Goal: Task Accomplishment & Management: Use online tool/utility

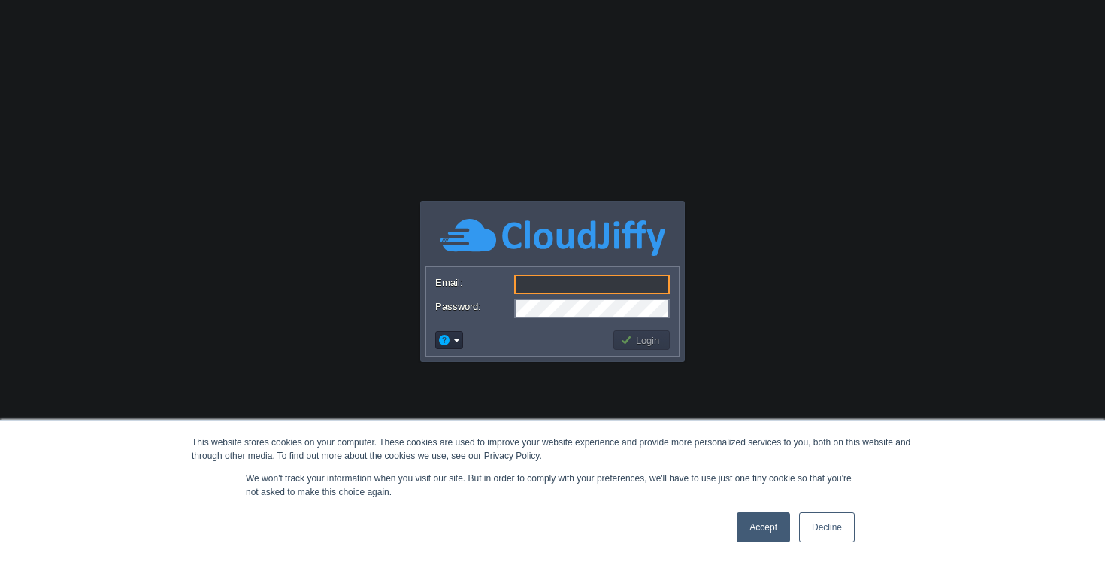
click at [546, 282] on input "Email:" at bounding box center [592, 284] width 156 height 20
type input "[EMAIL_ADDRESS][DOMAIN_NAME]"
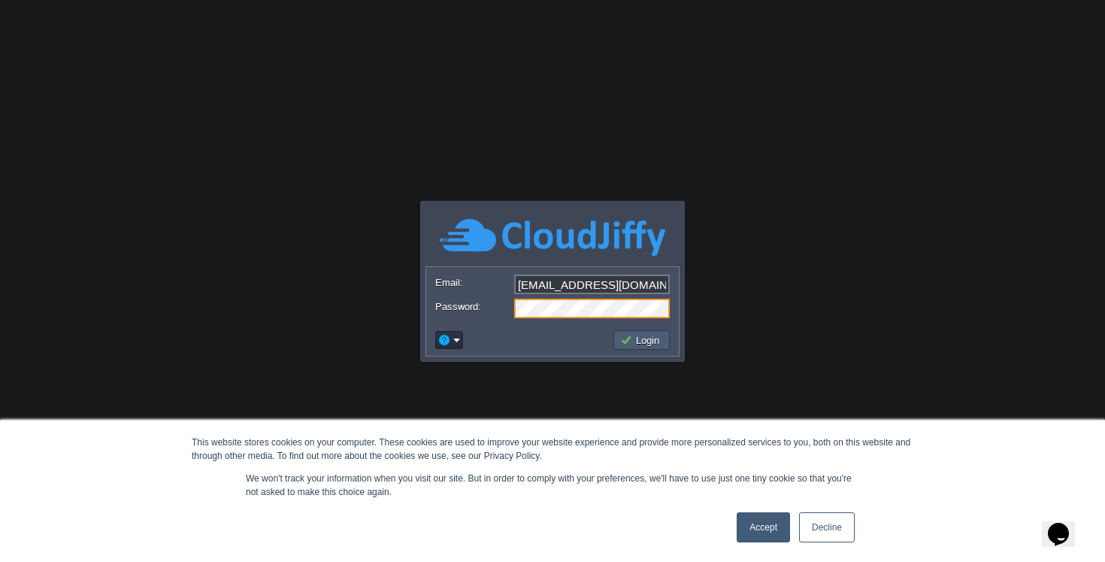
click at [627, 338] on button "Login" at bounding box center [642, 340] width 44 height 14
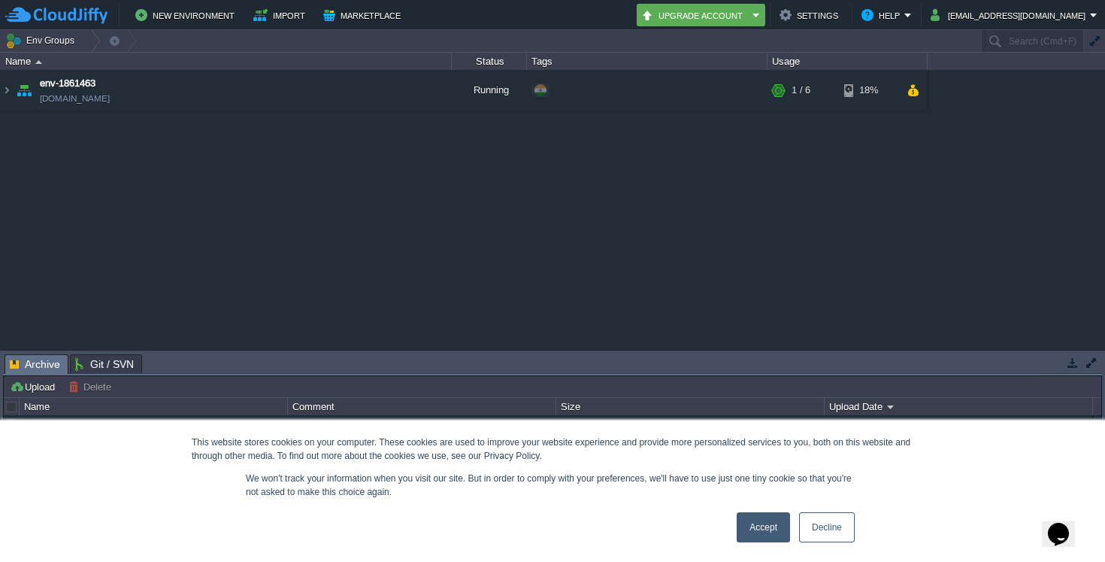
click at [763, 527] on link "Accept" at bounding box center [763, 527] width 53 height 30
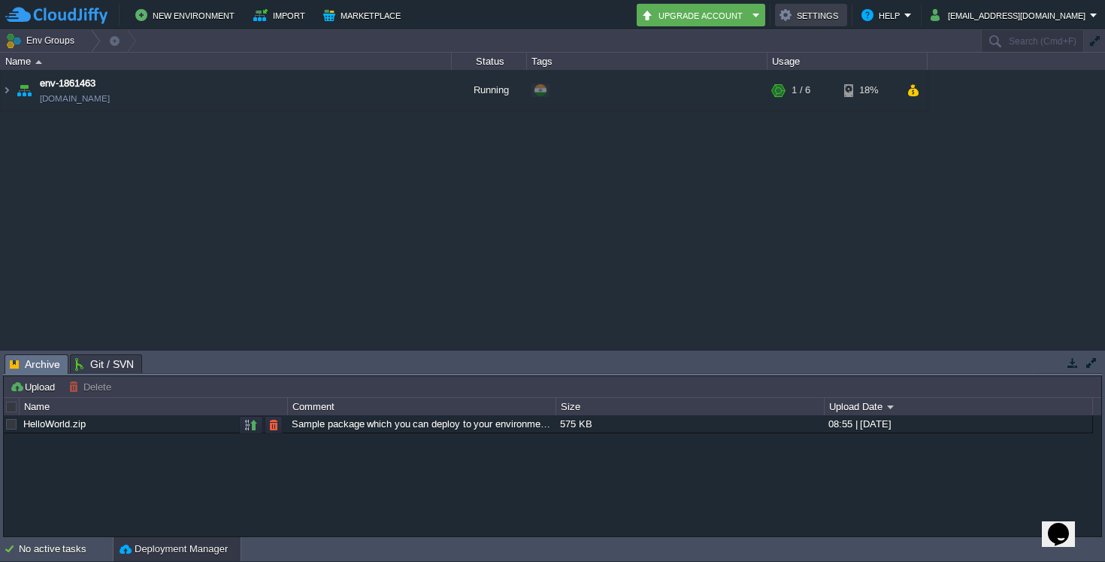
click at [843, 21] on button "Settings" at bounding box center [811, 15] width 63 height 18
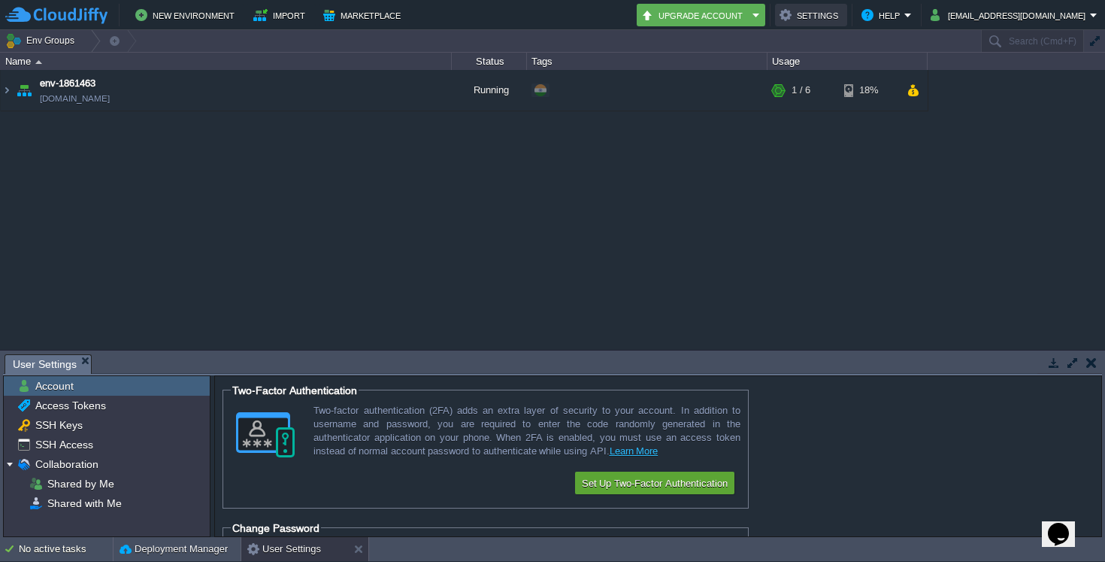
click at [843, 21] on button "Settings" at bounding box center [811, 15] width 63 height 18
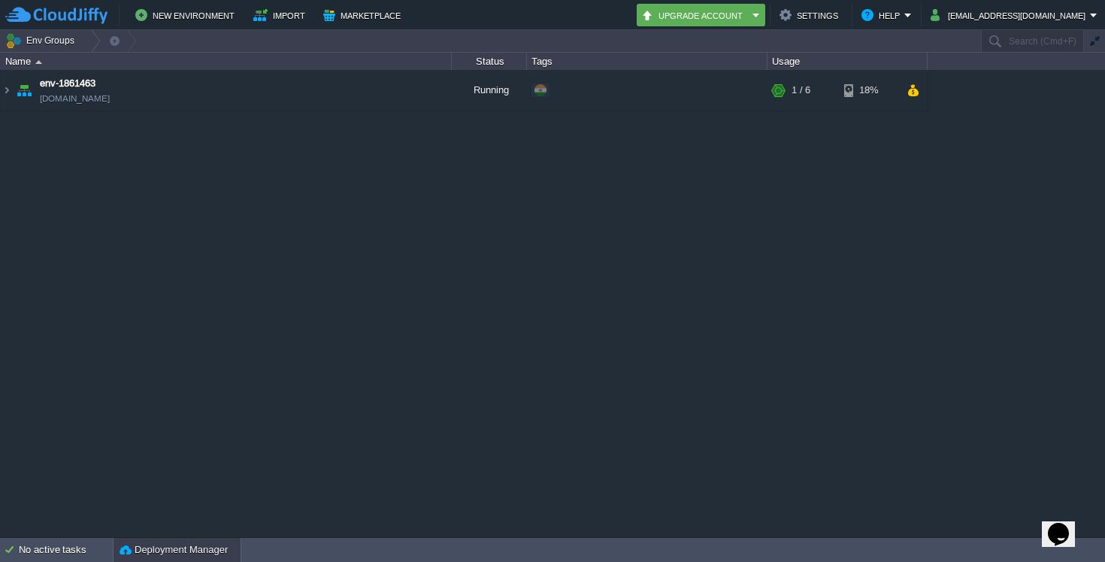
click at [181, 552] on button "Deployment Manager" at bounding box center [174, 549] width 108 height 15
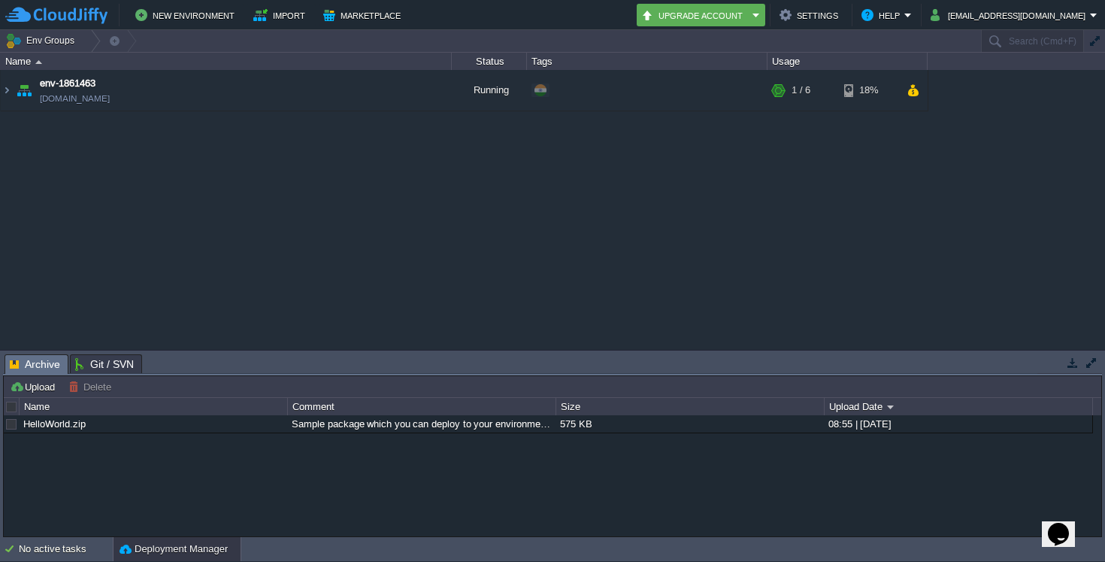
click at [181, 552] on button "Deployment Manager" at bounding box center [174, 548] width 108 height 15
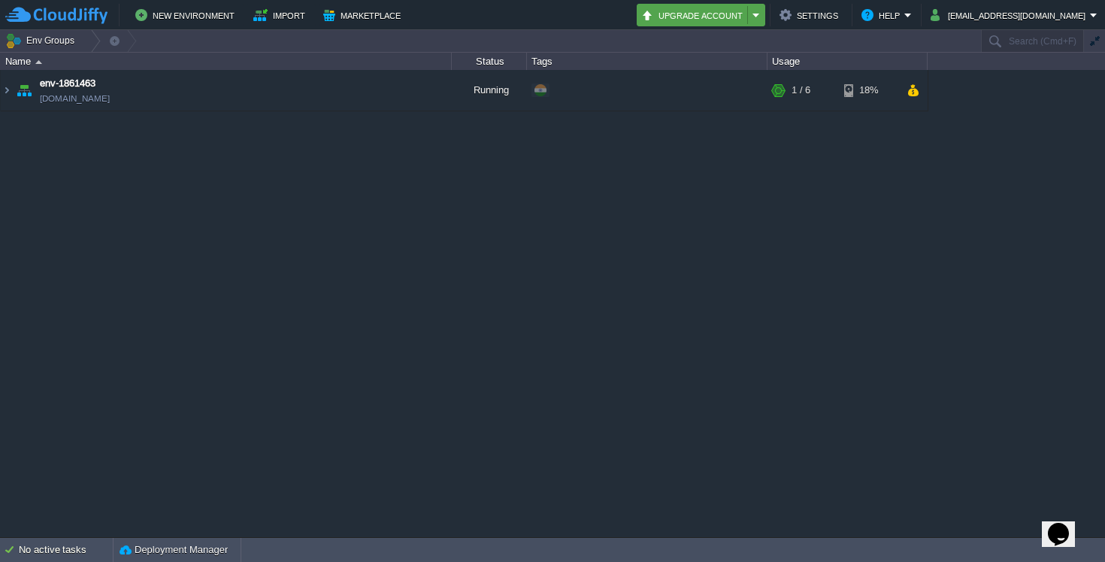
click at [761, 17] on em "Upgrade Account" at bounding box center [701, 15] width 120 height 18
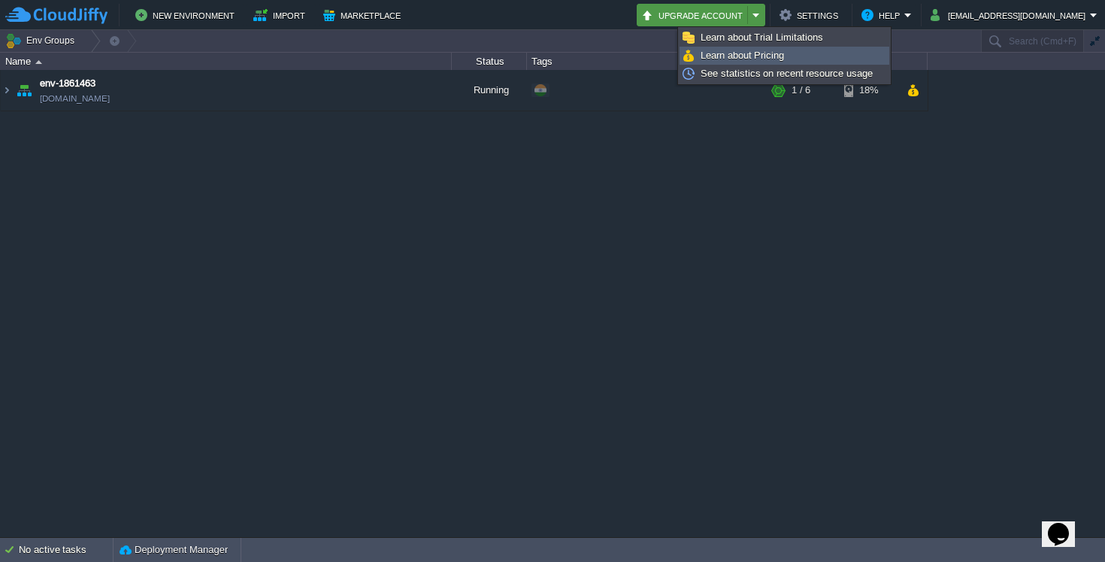
click at [761, 56] on span "Learn about Pricing" at bounding box center [742, 55] width 83 height 11
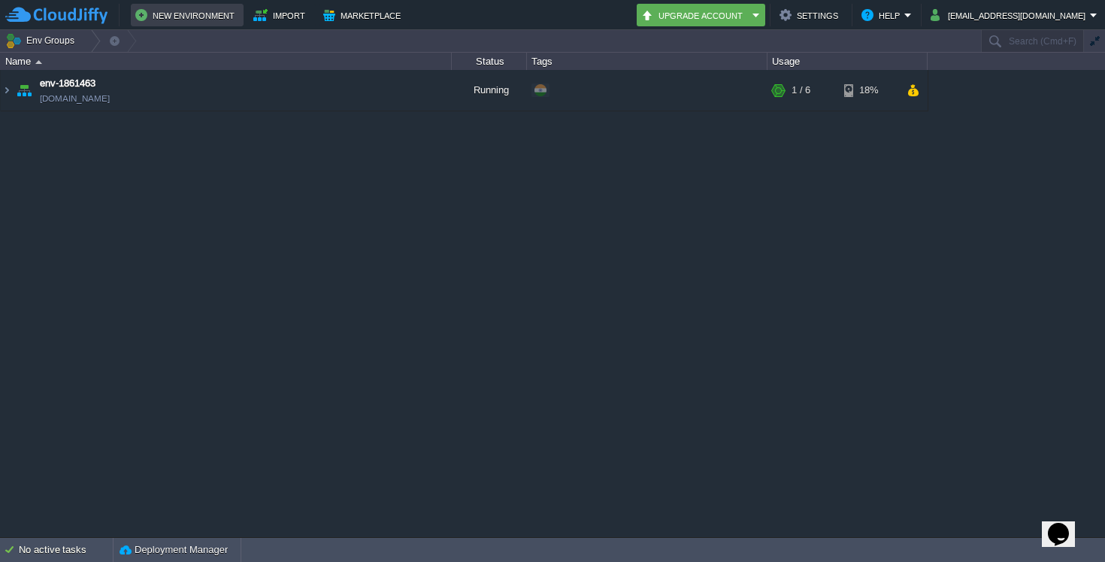
click at [192, 15] on button "New Environment" at bounding box center [187, 15] width 104 height 18
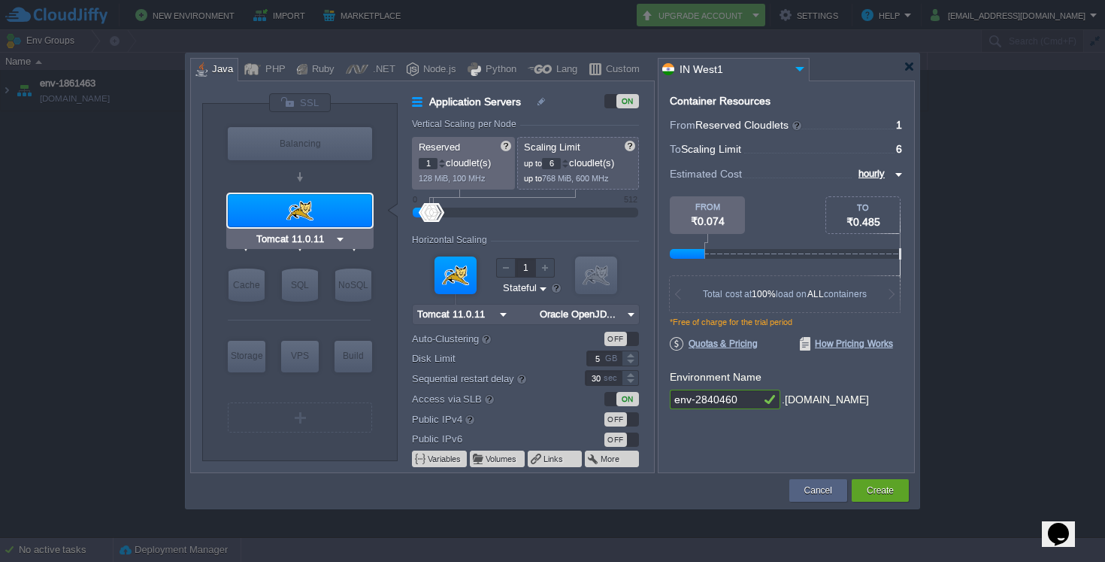
type input "NGINX 1.28.0"
click at [428, 71] on div "Node.js" at bounding box center [438, 70] width 38 height 23
type input "Application Servers"
type input "4"
type input "8"
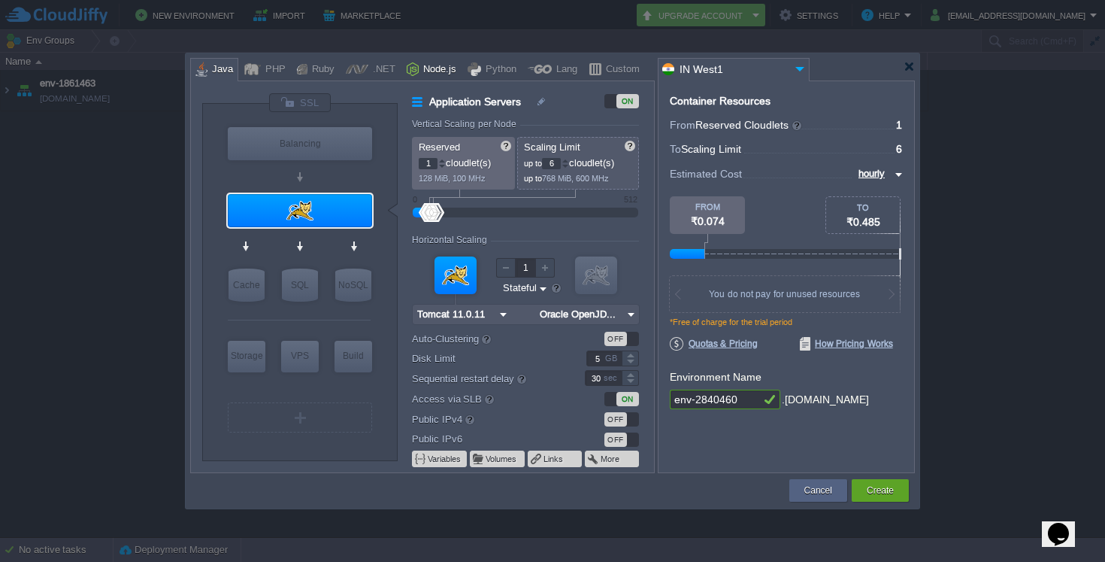
type input "Node.js 24.8.0 LTS"
type input "24.8.0-pm2"
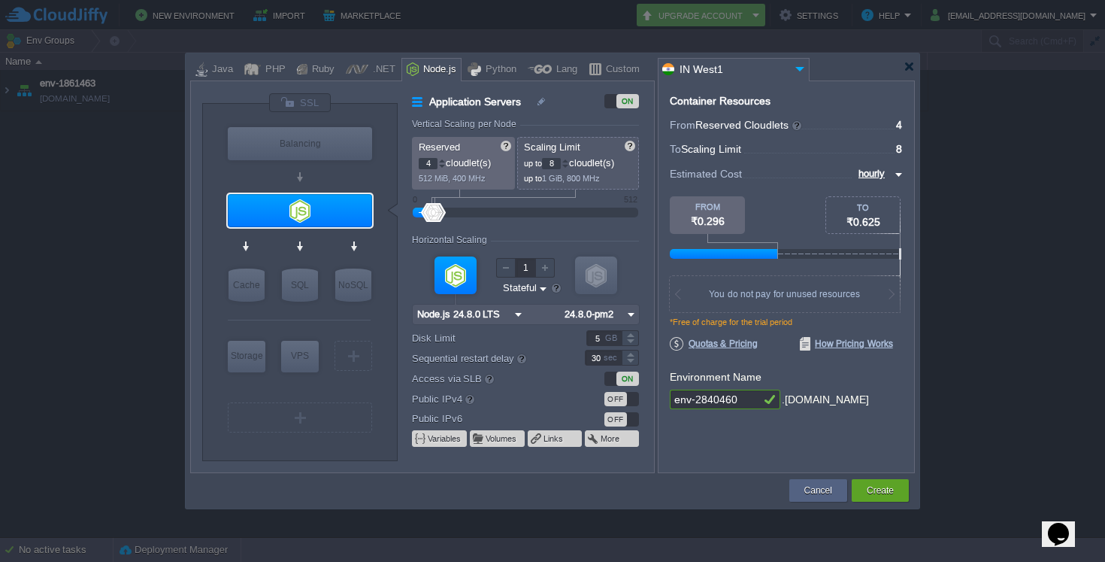
type input "Node.js 24.8.0 LTS"
click at [859, 345] on span "How Pricing Works" at bounding box center [846, 344] width 93 height 14
click at [728, 344] on span "Quotas & Pricing" at bounding box center [714, 344] width 88 height 14
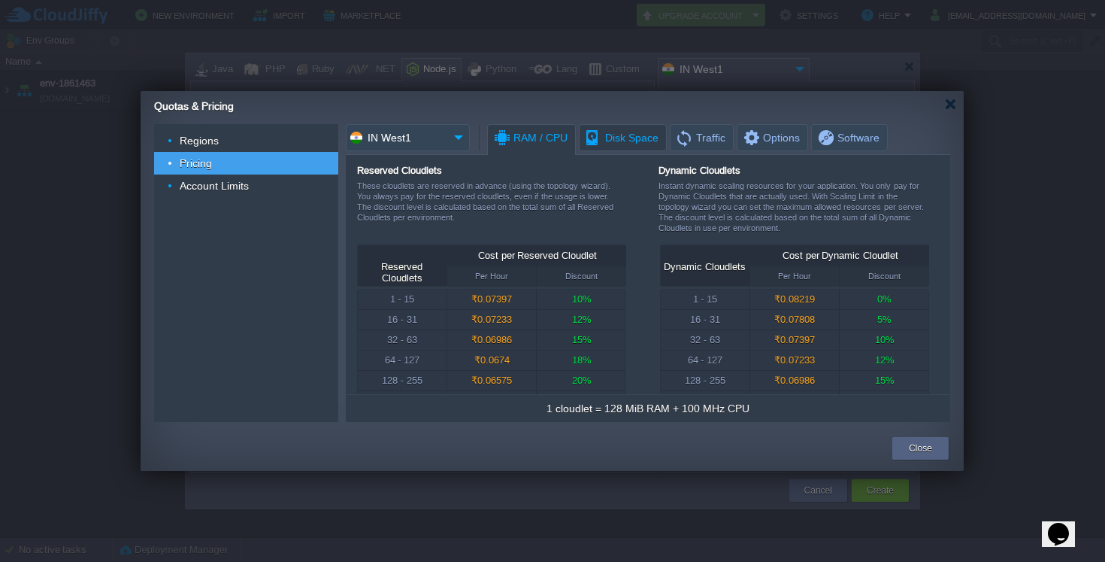
click at [605, 135] on span "Disk Space" at bounding box center [621, 138] width 74 height 26
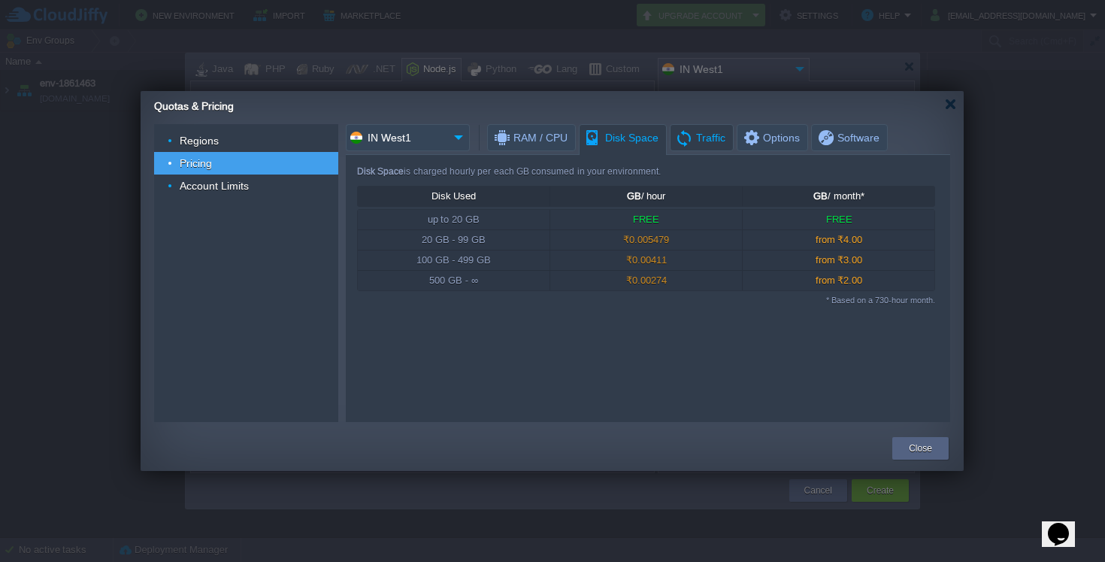
click at [684, 140] on span "Traffic" at bounding box center [700, 138] width 50 height 26
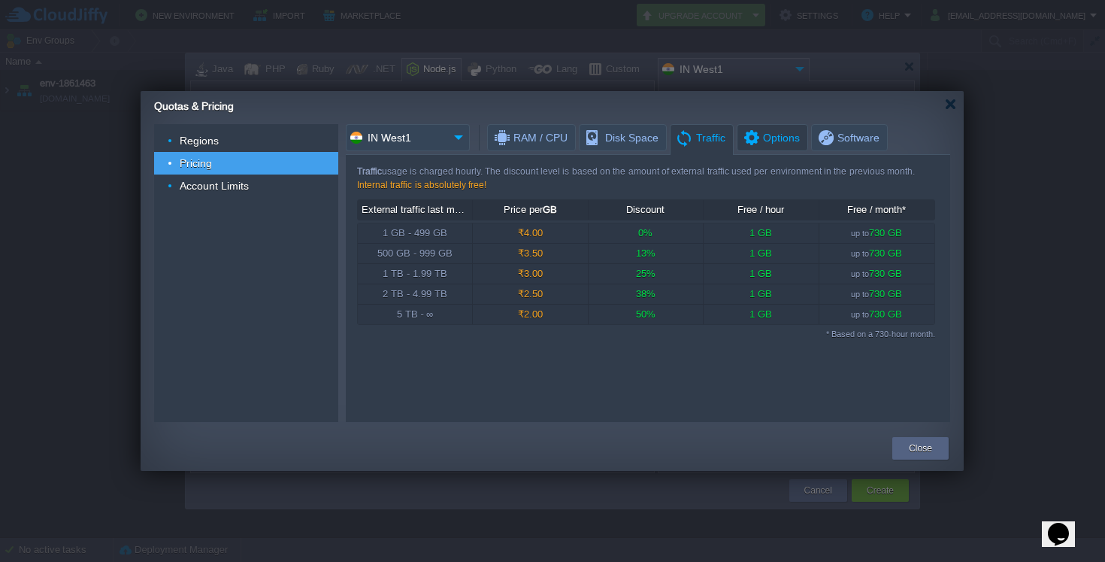
click at [770, 140] on span "Options" at bounding box center [771, 138] width 58 height 26
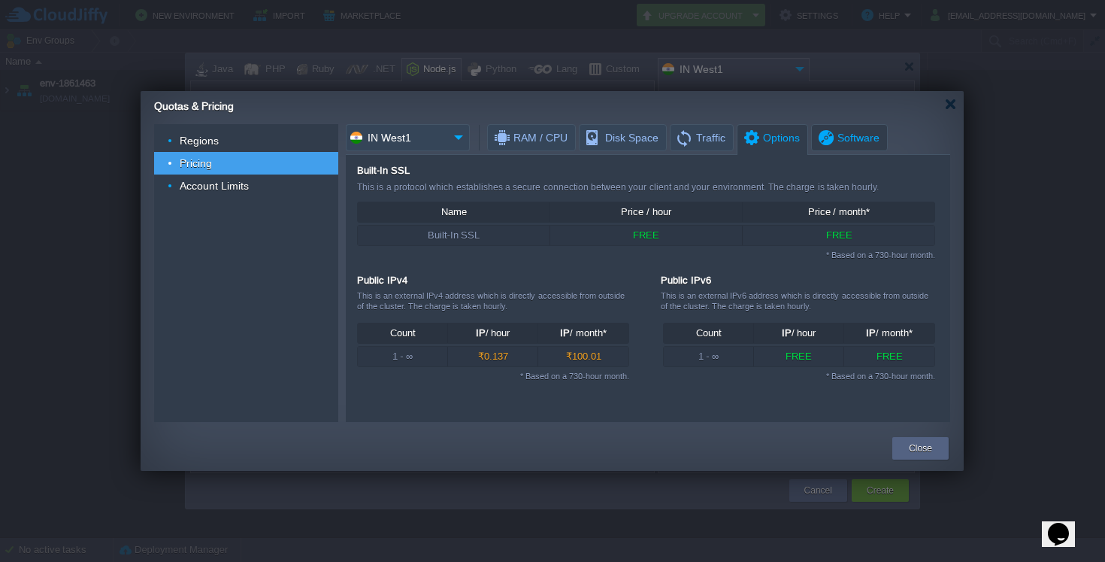
click at [843, 144] on span "Software" at bounding box center [847, 138] width 63 height 26
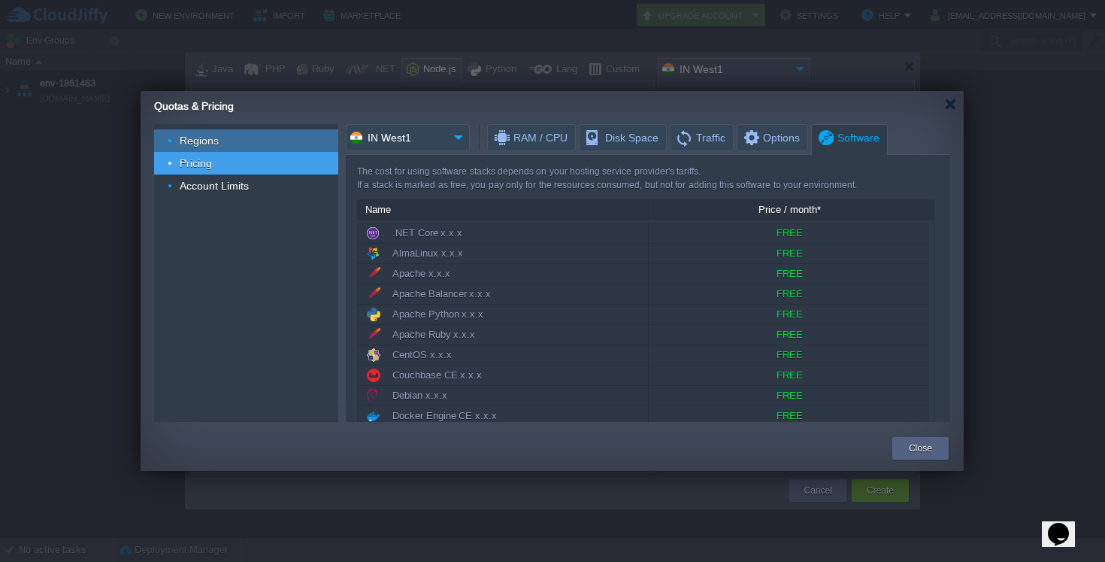
click at [222, 133] on div "Regions" at bounding box center [246, 140] width 184 height 23
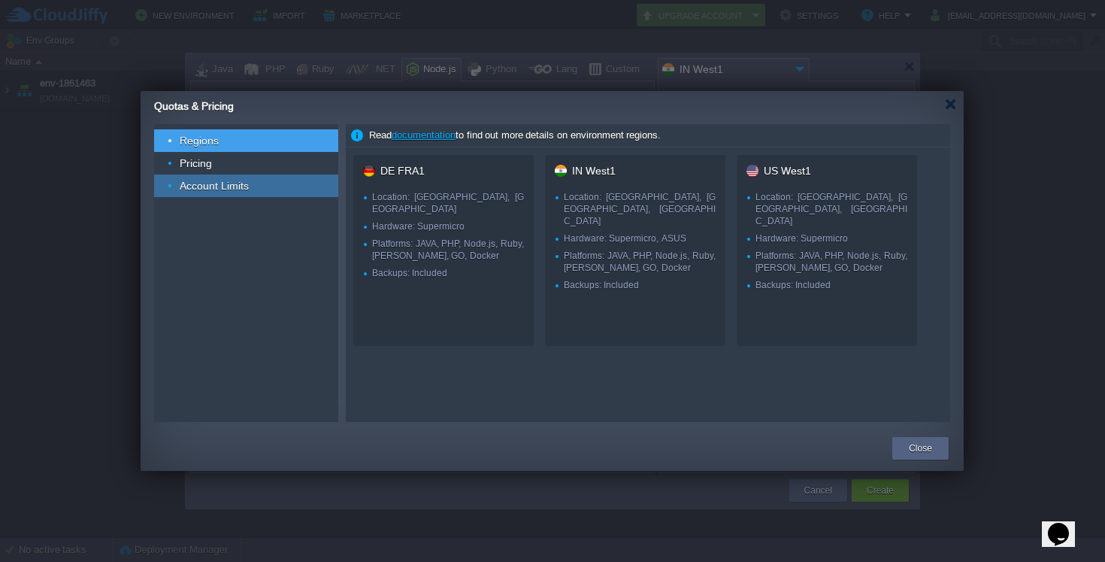
click at [195, 177] on div "Account Limits" at bounding box center [246, 185] width 184 height 23
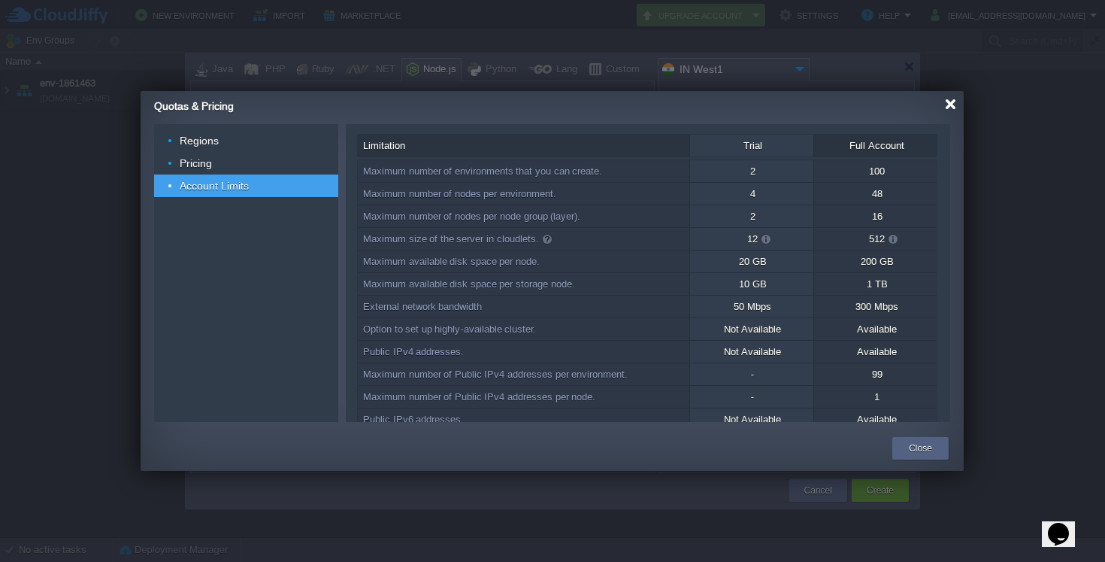
click at [949, 104] on div at bounding box center [950, 103] width 11 height 11
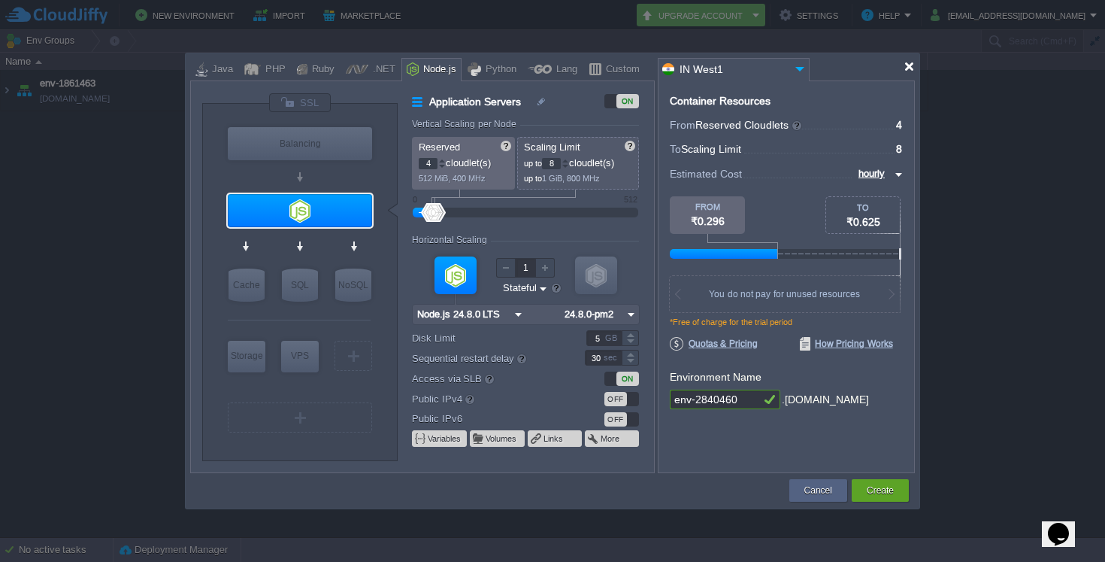
click at [910, 68] on div at bounding box center [909, 66] width 11 height 11
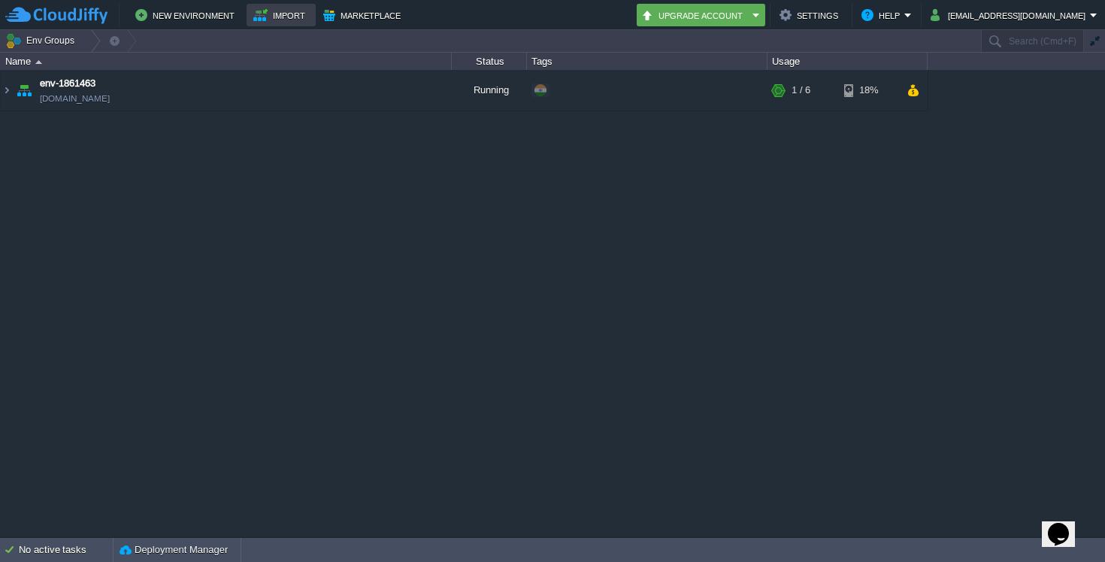
click at [282, 19] on button "Import" at bounding box center [281, 15] width 56 height 18
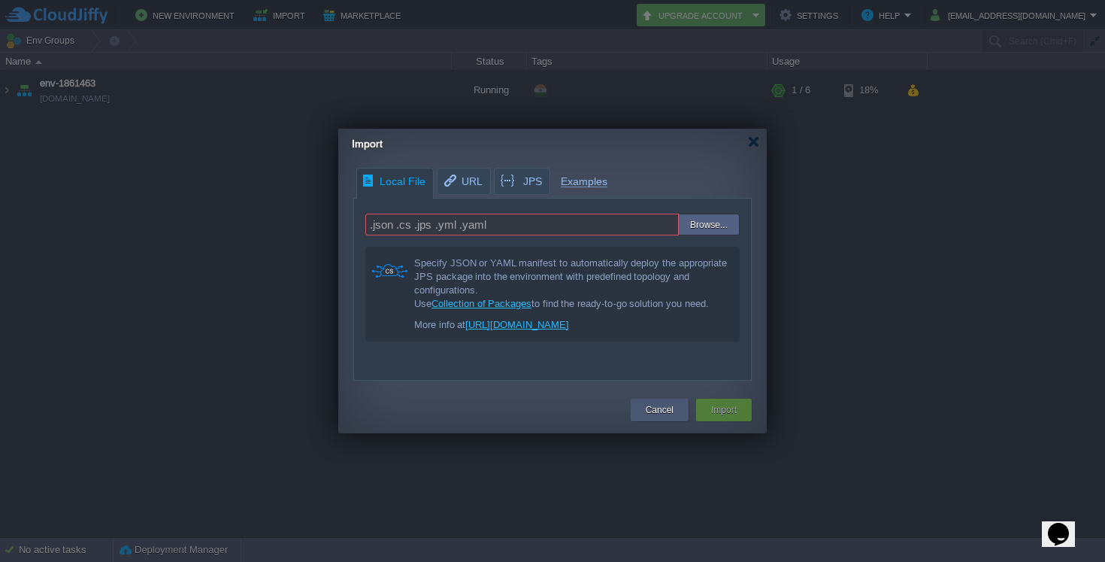
click at [665, 414] on button "Cancel" at bounding box center [660, 409] width 28 height 15
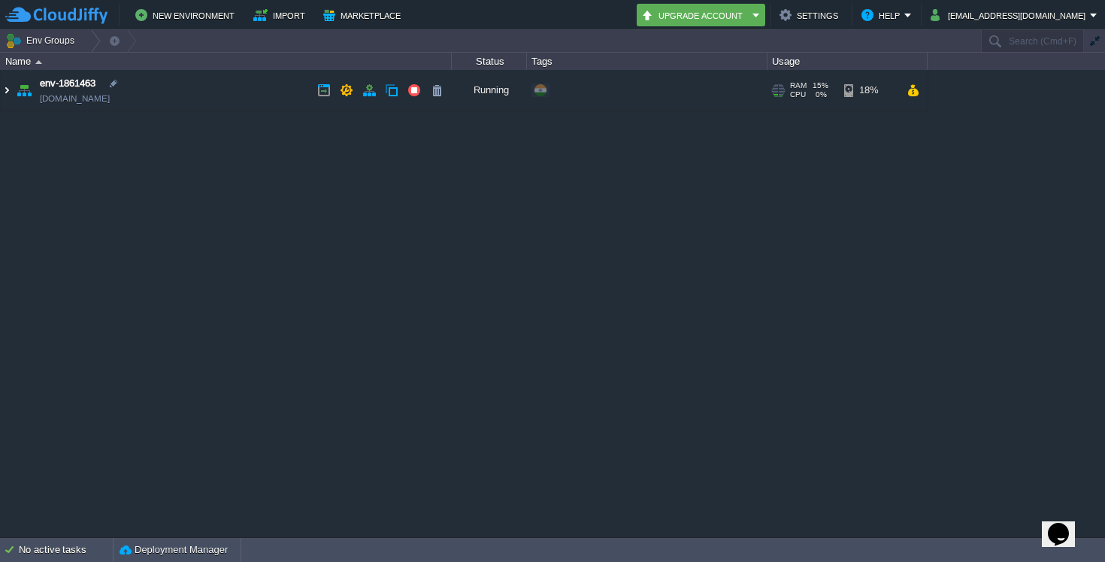
click at [6, 94] on img at bounding box center [7, 90] width 12 height 41
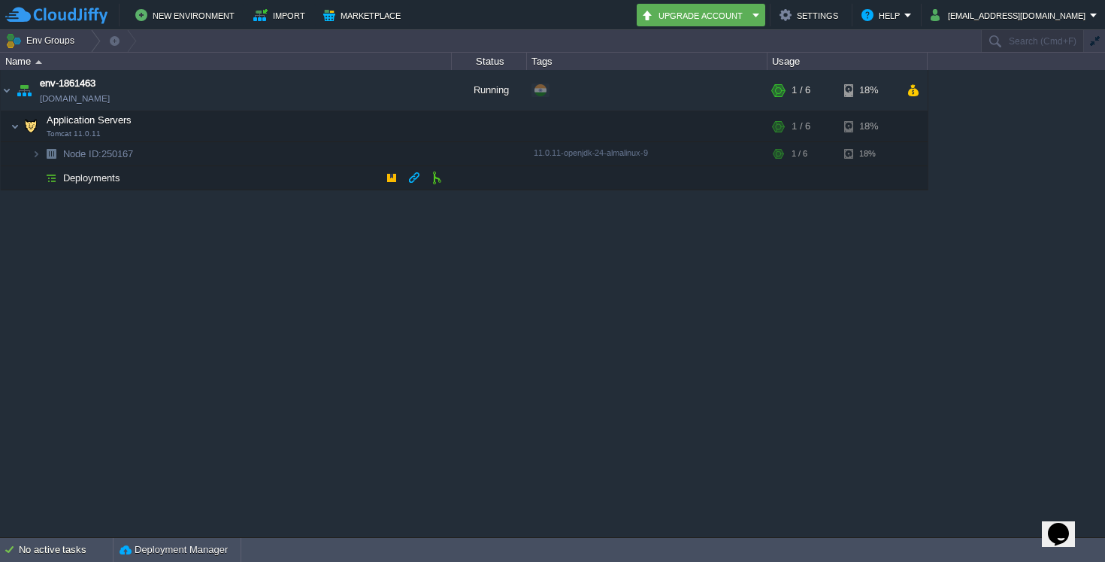
click at [95, 179] on span "Deployments" at bounding box center [92, 177] width 61 height 13
click at [12, 121] on img at bounding box center [15, 126] width 9 height 30
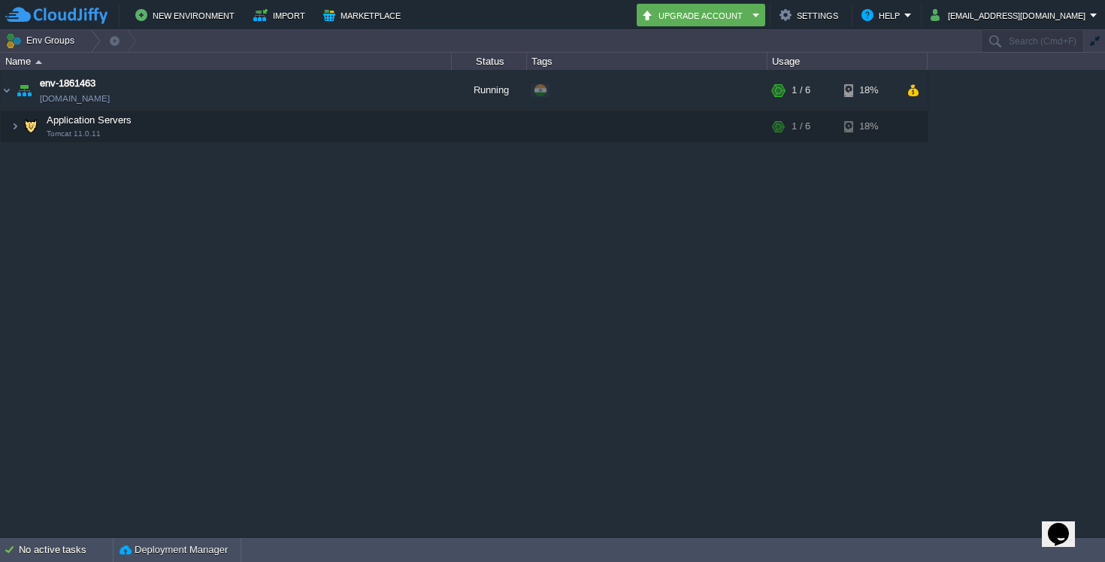
click at [92, 12] on img at bounding box center [56, 15] width 102 height 19
click at [5, 90] on img at bounding box center [7, 90] width 12 height 41
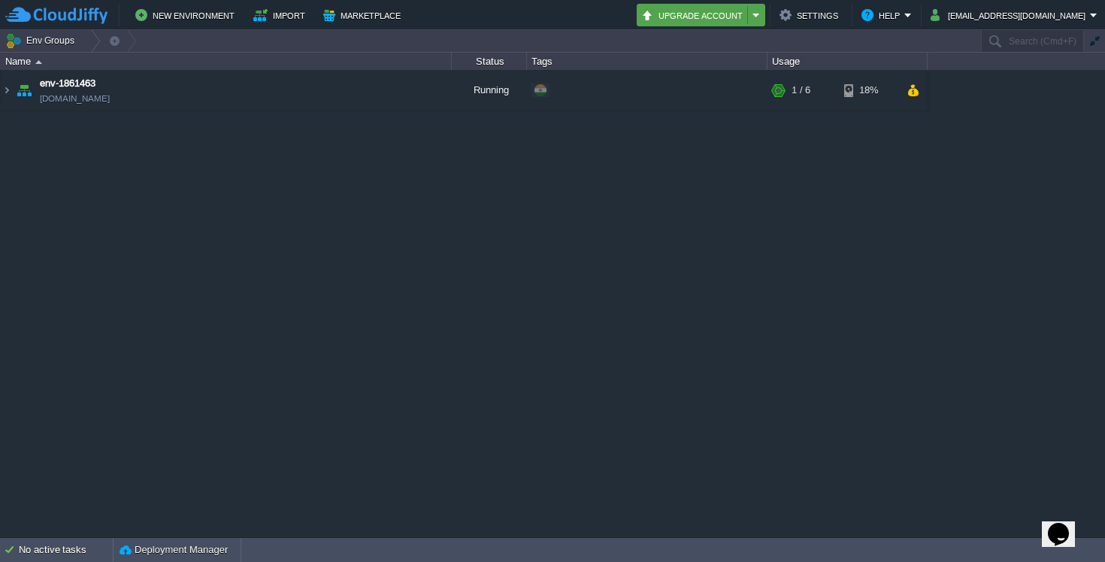
click at [761, 15] on em "Upgrade Account" at bounding box center [701, 15] width 120 height 18
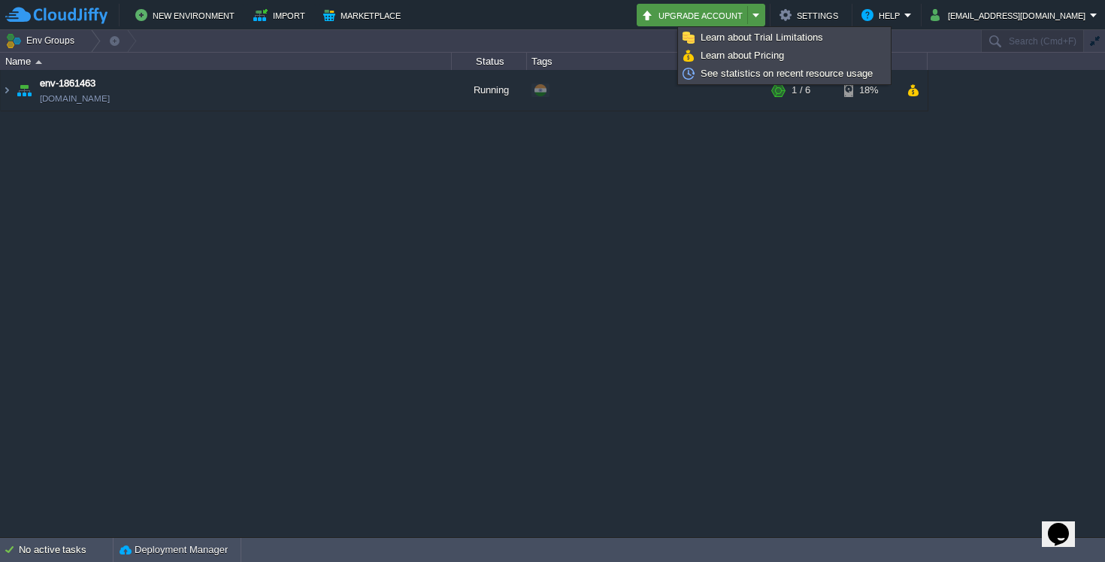
click at [531, 118] on div "env-1861463 [DOMAIN_NAME] Running + Add to Env Group RAM 15% CPU 0% 1 / 6 18% A…" at bounding box center [552, 303] width 1105 height 466
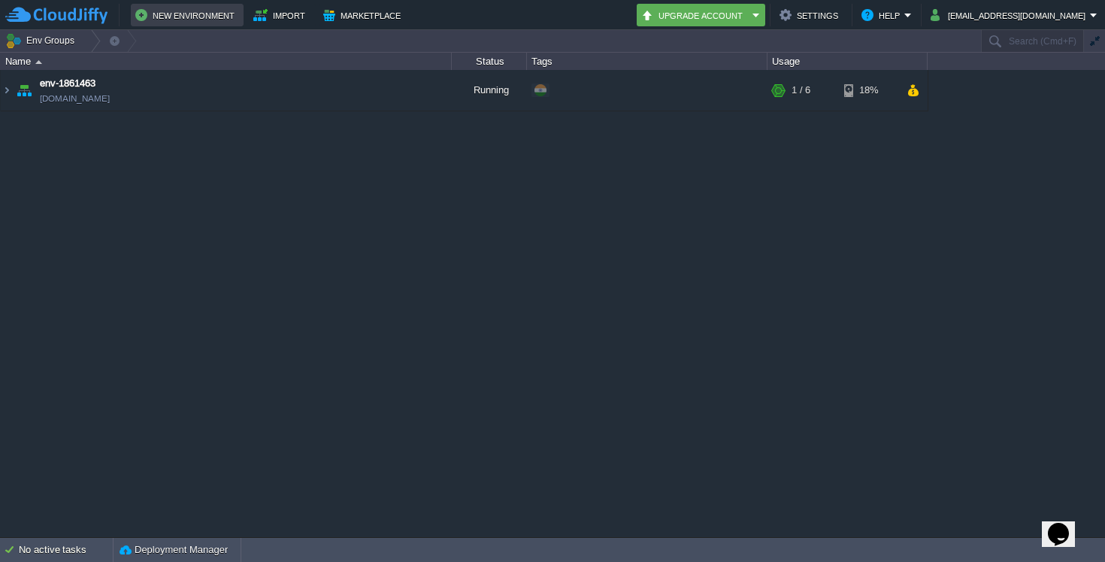
click at [209, 11] on button "New Environment" at bounding box center [187, 15] width 104 height 18
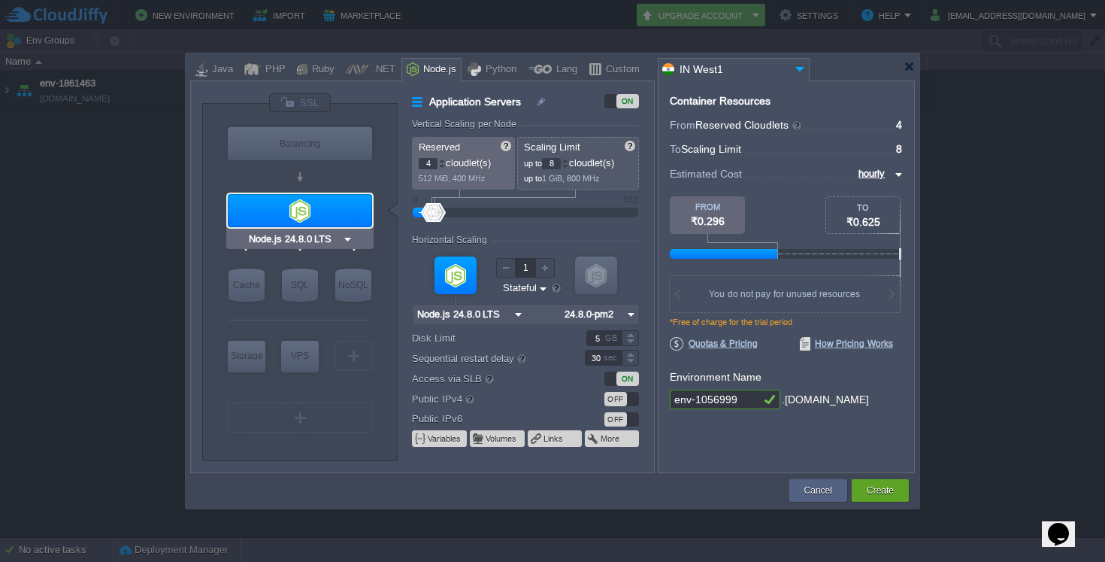
type input "NGINX 1.28.0"
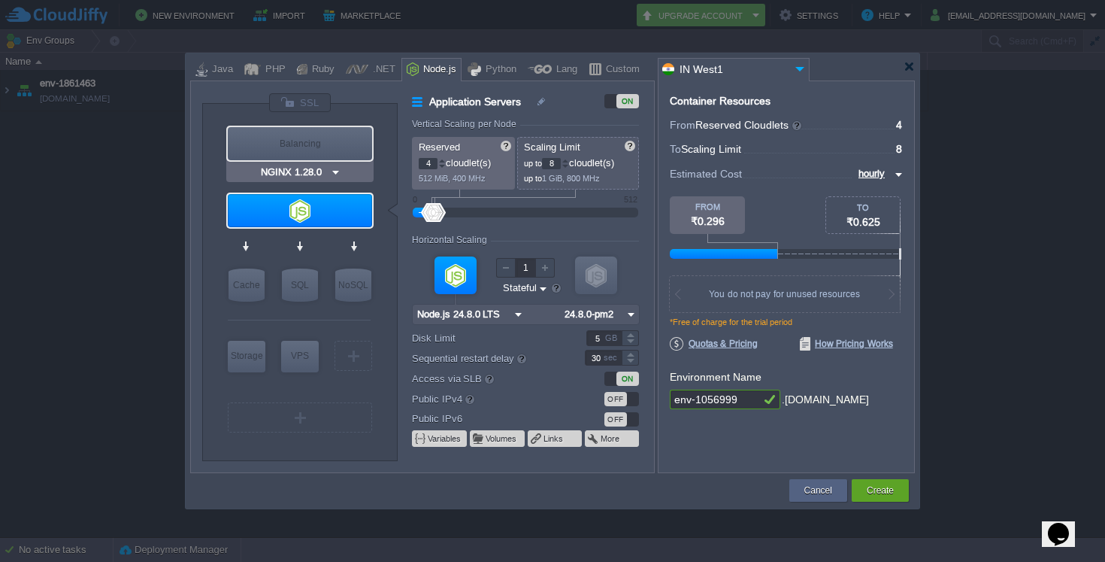
click at [316, 174] on input "NGINX 1.28.0" at bounding box center [294, 172] width 72 height 15
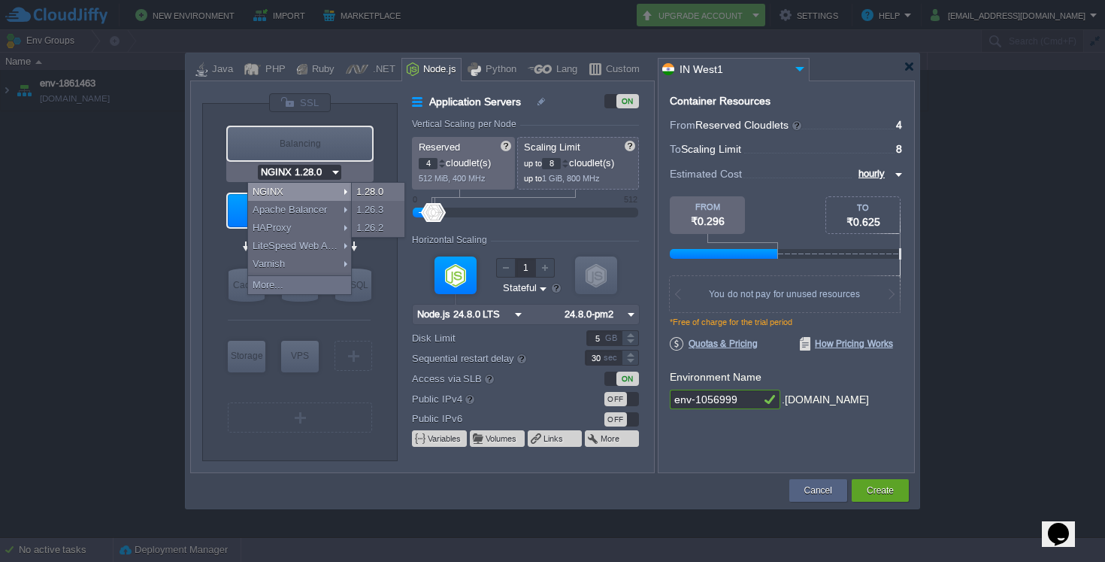
click at [275, 149] on div "Balancing" at bounding box center [300, 143] width 144 height 33
type input "Load Balancer"
type input "1"
type input "4"
type input "NGINX 1.28.0"
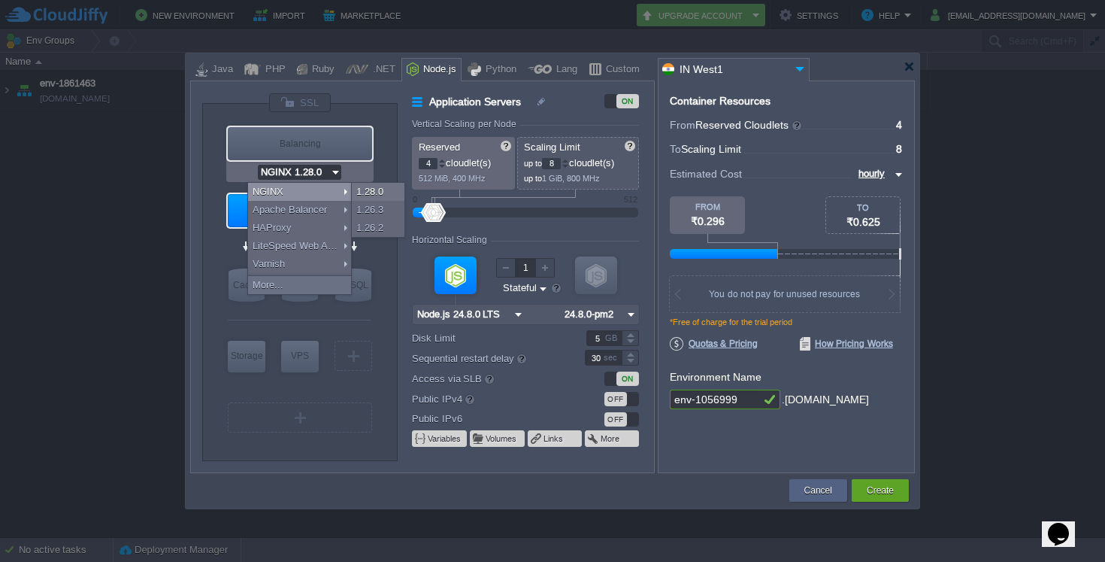
type input "1.28.0-almalin..."
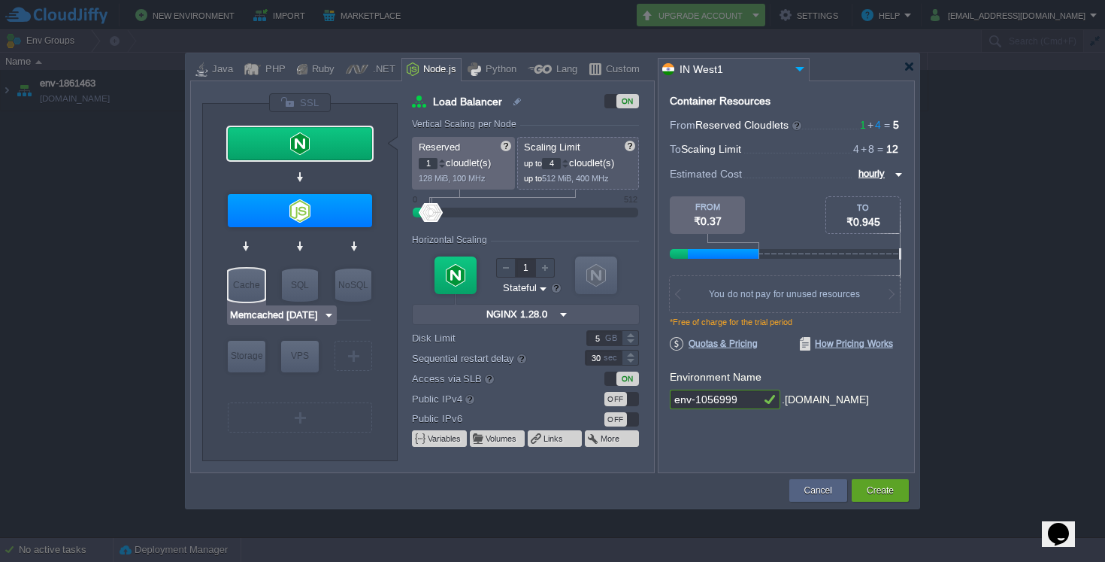
type input "MariaDB 12.0.2"
click at [301, 289] on div "SQL" at bounding box center [300, 284] width 36 height 33
type input "SQL Databases"
type input "4"
type input "6"
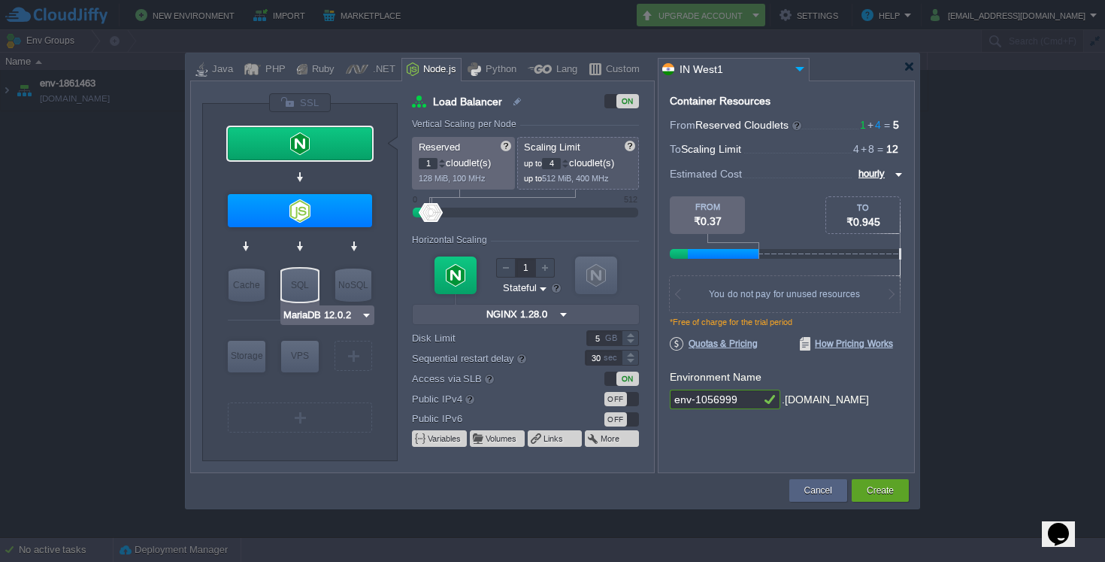
type input "MariaDB 12.0.2"
type input "12.0.2-almalin..."
type input "Stateless"
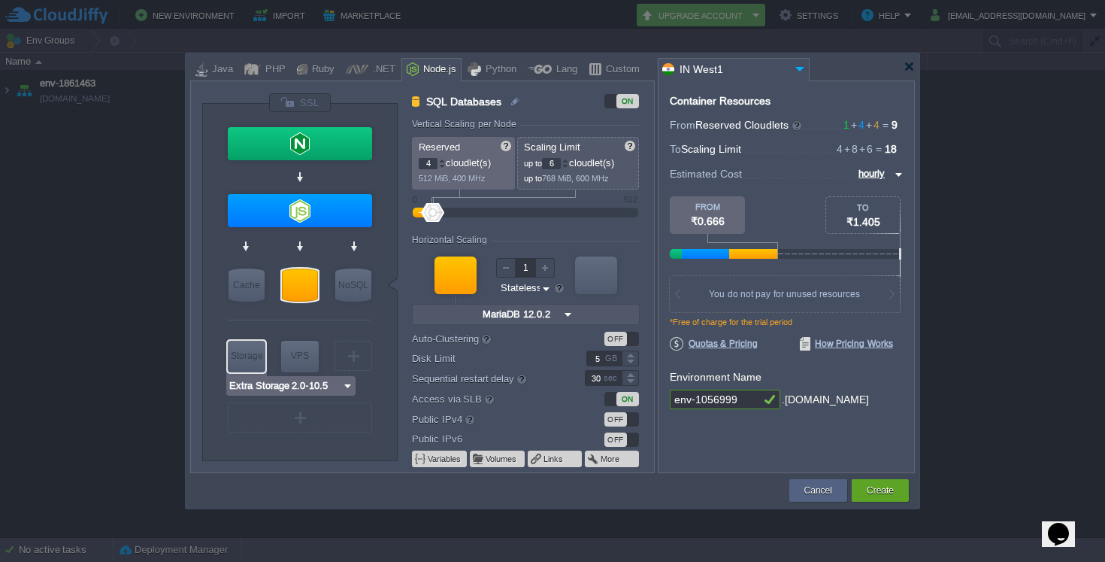
type input "AlmaLinux 9.6"
click at [305, 356] on div "VPS" at bounding box center [300, 356] width 38 height 30
type input "Elastic VPS"
type input "1"
type input "4"
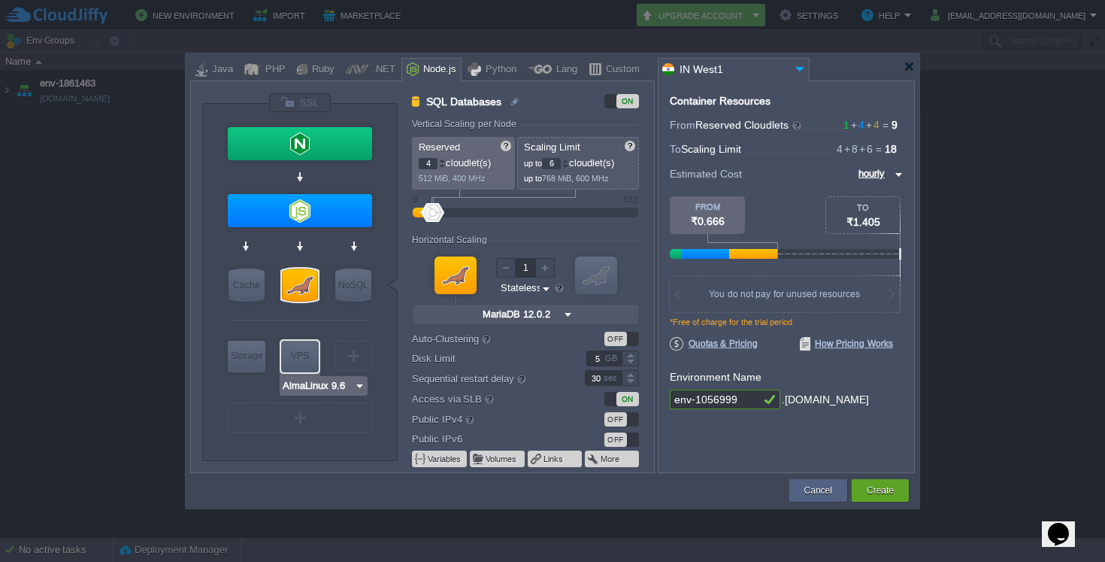
type input "AlmaLinux 9.6"
type input "9.6"
type input "Stateful"
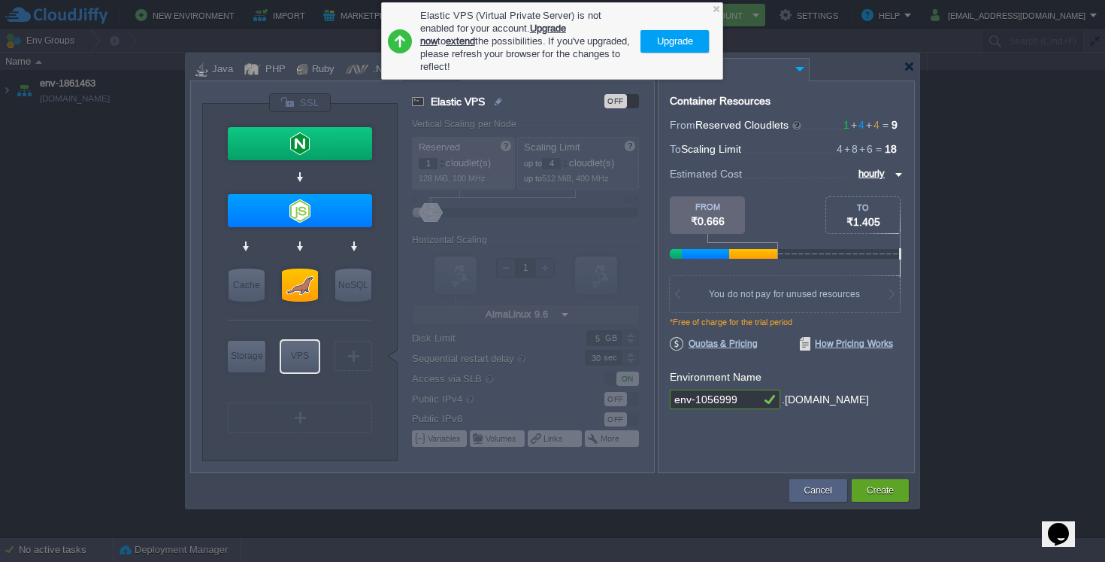
click at [676, 36] on button "Upgrade" at bounding box center [674, 41] width 45 height 18
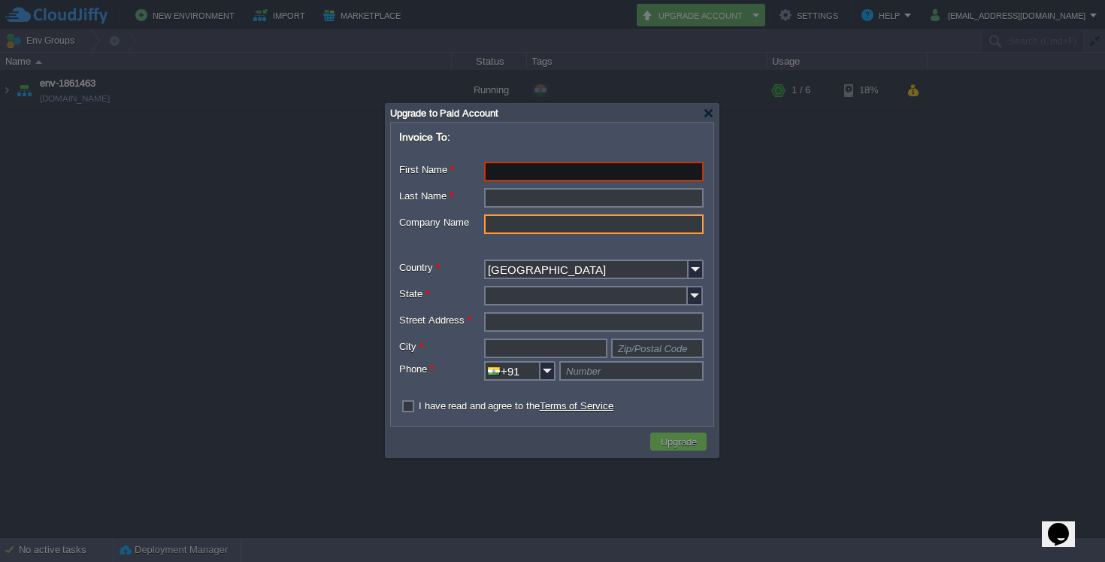
click at [532, 229] on input "Company Name" at bounding box center [594, 224] width 220 height 20
click at [712, 116] on div at bounding box center [708, 112] width 11 height 11
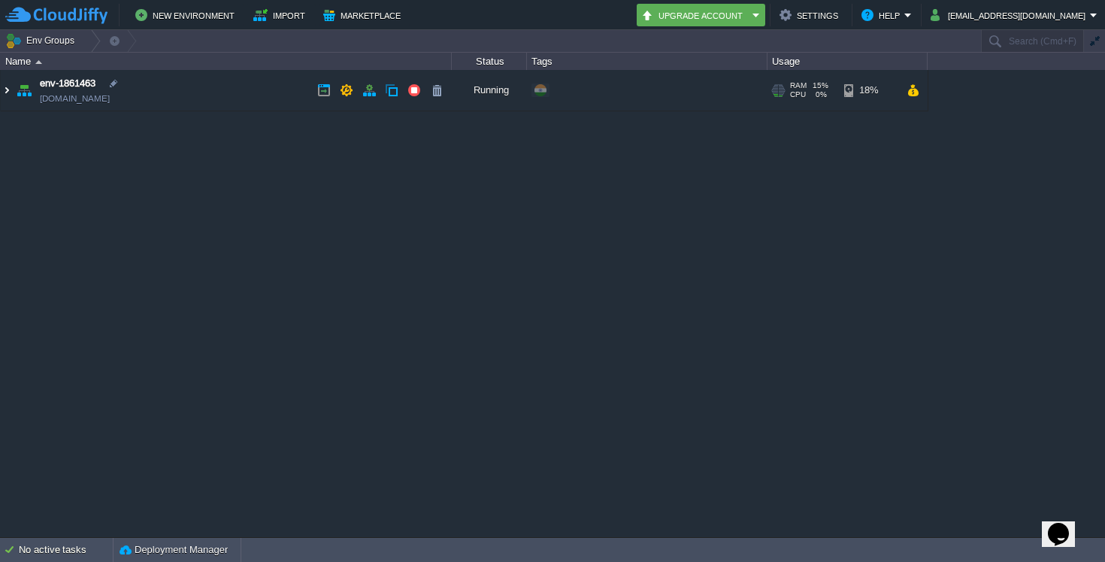
click at [5, 95] on img at bounding box center [7, 90] width 12 height 41
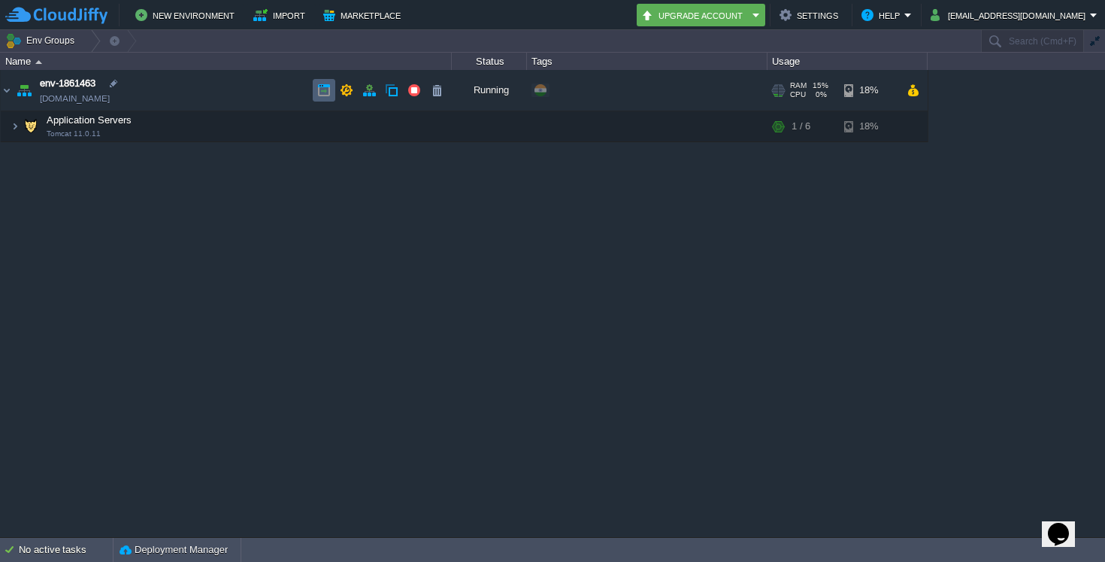
click at [322, 91] on button "button" at bounding box center [324, 90] width 14 height 14
click at [1052, 17] on button "[EMAIL_ADDRESS][DOMAIN_NAME]" at bounding box center [1010, 15] width 159 height 18
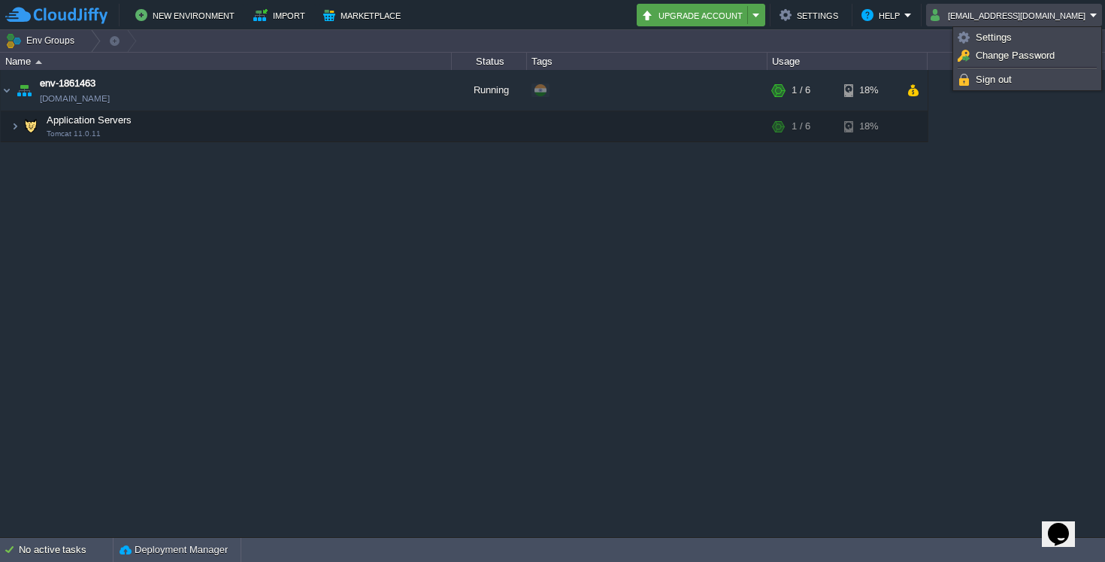
click at [761, 23] on em "Upgrade Account" at bounding box center [701, 15] width 120 height 18
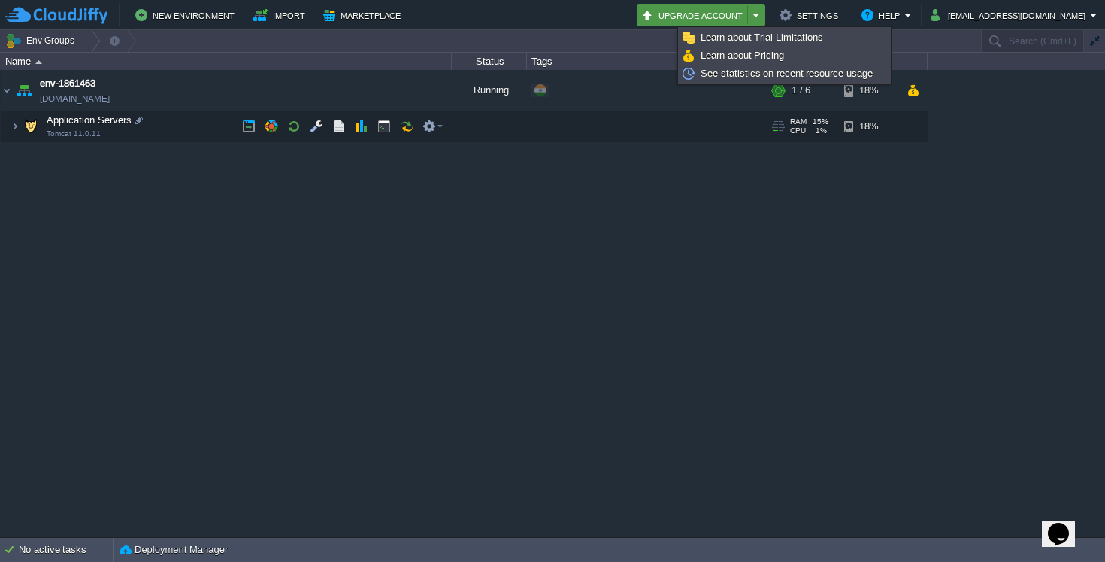
click at [92, 120] on span "Application Servers" at bounding box center [89, 120] width 89 height 13
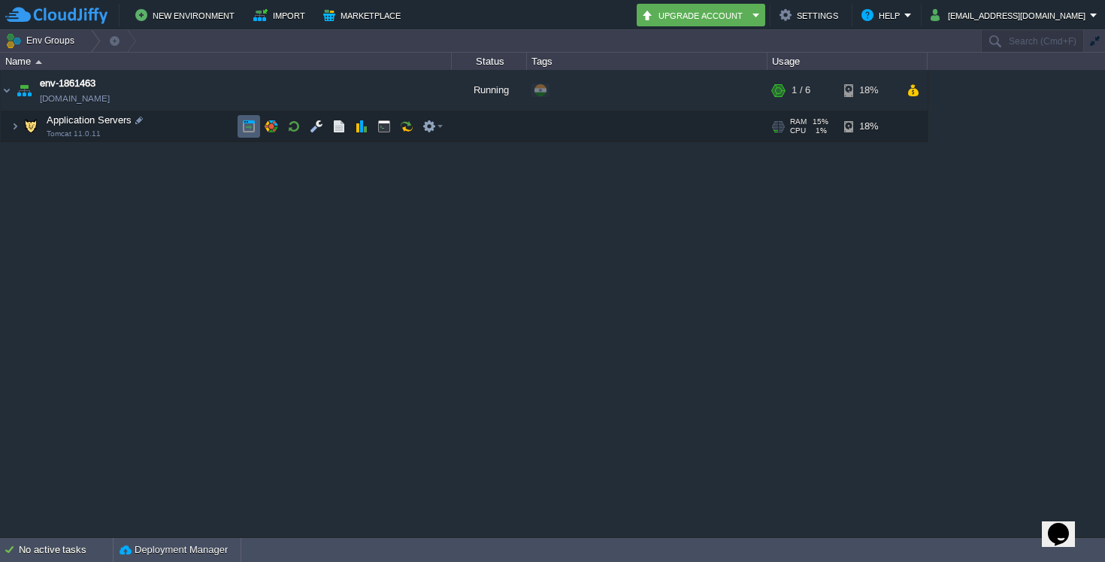
click at [256, 130] on td at bounding box center [249, 126] width 23 height 23
click at [312, 136] on td at bounding box center [316, 126] width 23 height 23
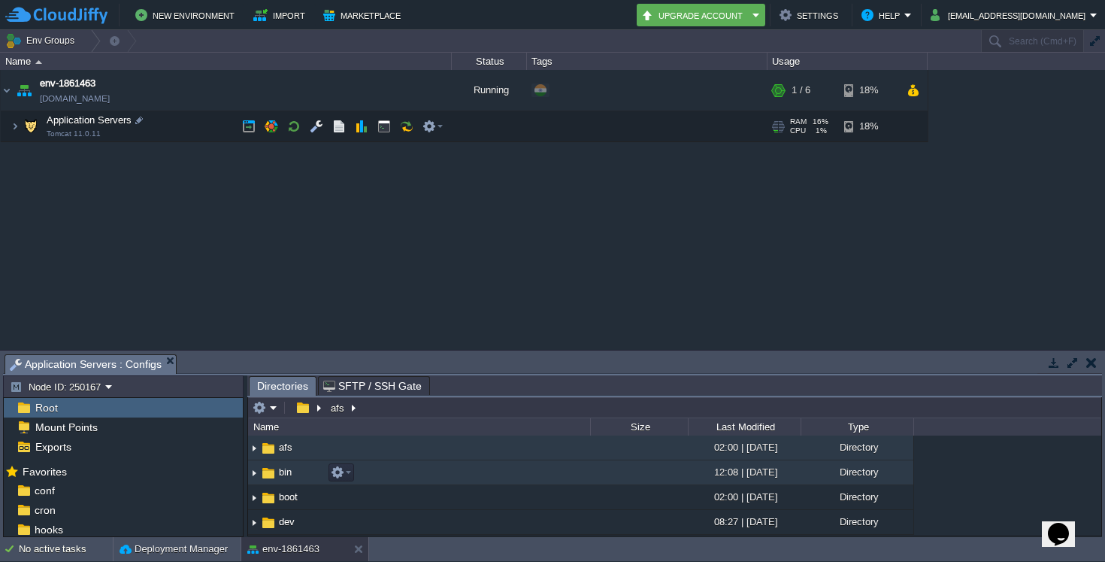
click at [256, 476] on img at bounding box center [254, 472] width 12 height 23
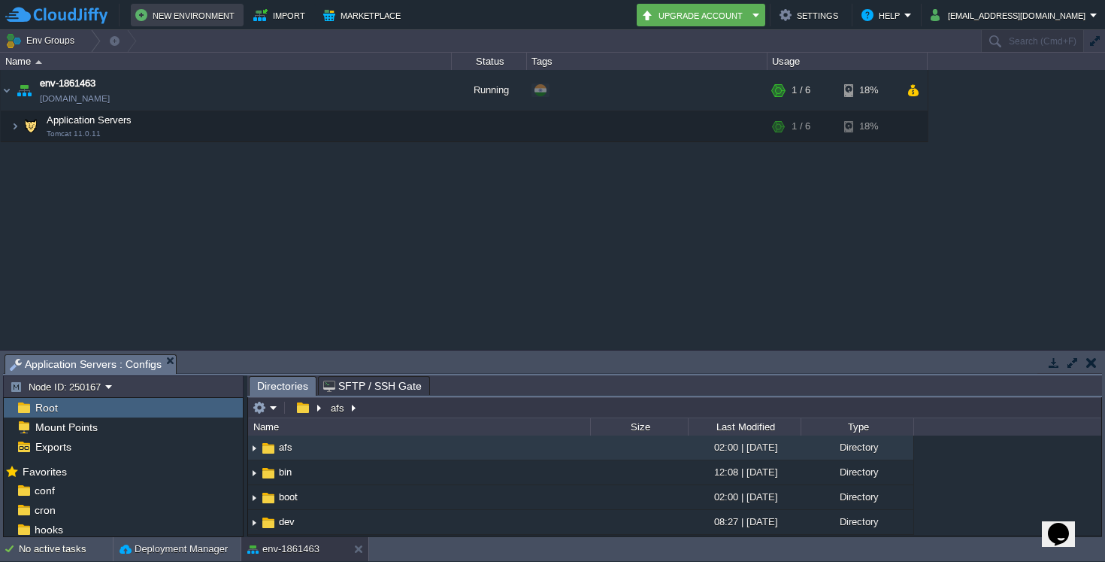
click at [214, 13] on button "New Environment" at bounding box center [187, 15] width 104 height 18
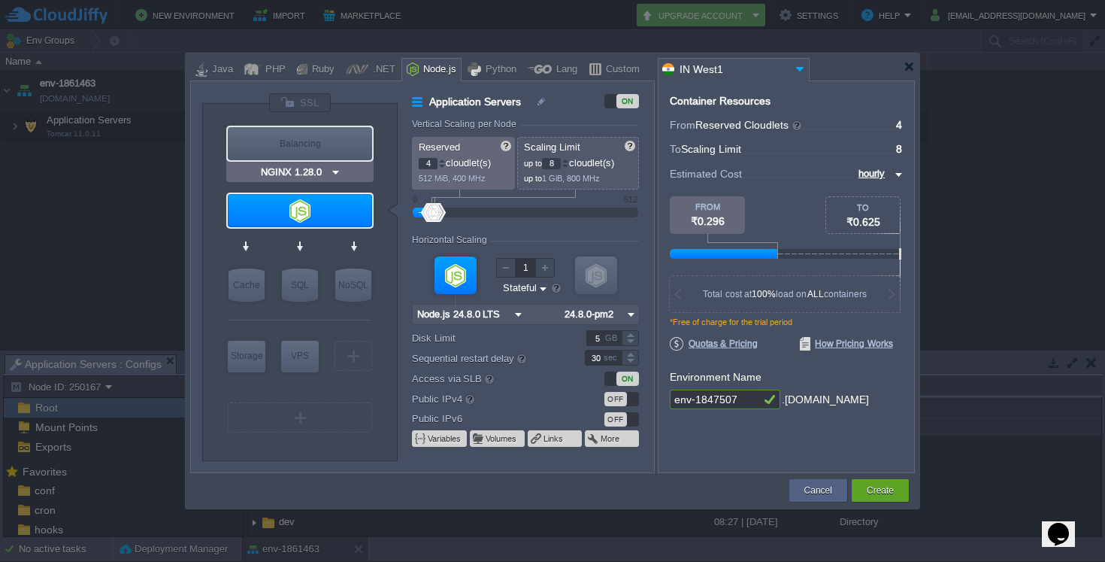
click at [269, 142] on div "Balancing" at bounding box center [300, 143] width 144 height 33
type input "Load Balancer"
type input "1"
type input "4"
type input "NGINX 1.28.0"
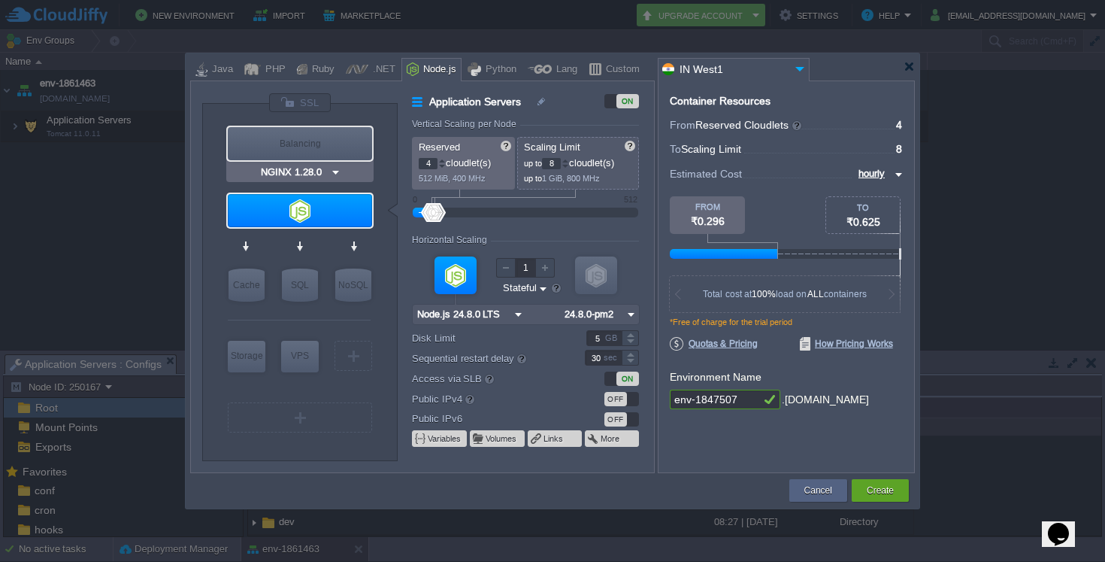
type input "1.28.0-almalin..."
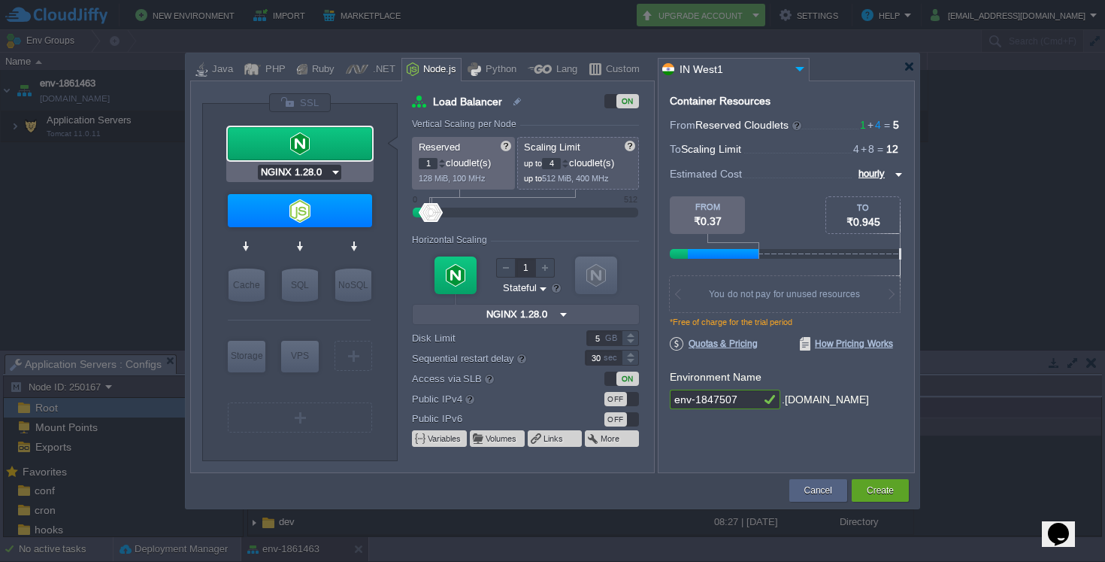
click at [283, 173] on input "NGINX 1.28.0" at bounding box center [294, 172] width 72 height 15
click at [234, 107] on div "VM Balancing VM Application Servers VM Cache VM SQL VM NoSQL VM Storage VM VPS …" at bounding box center [299, 282] width 195 height 356
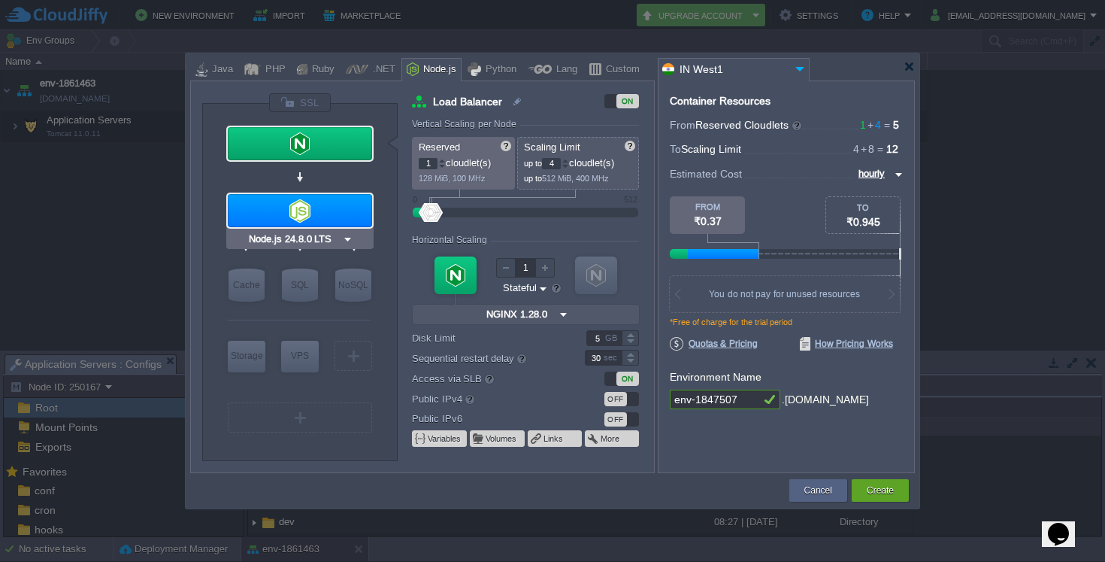
click at [302, 240] on input "Node.js 24.8.0 LTS" at bounding box center [294, 239] width 96 height 15
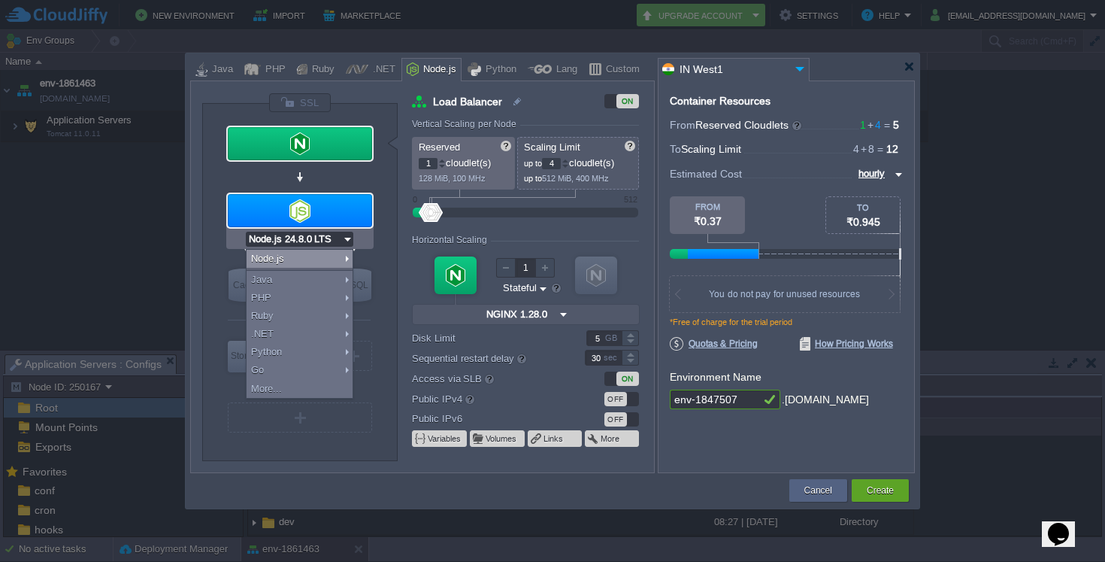
click at [210, 242] on div "VM Balancing VM Application Servers VM Cache VM SQL VM NoSQL VM Storage VM VPS …" at bounding box center [299, 282] width 195 height 356
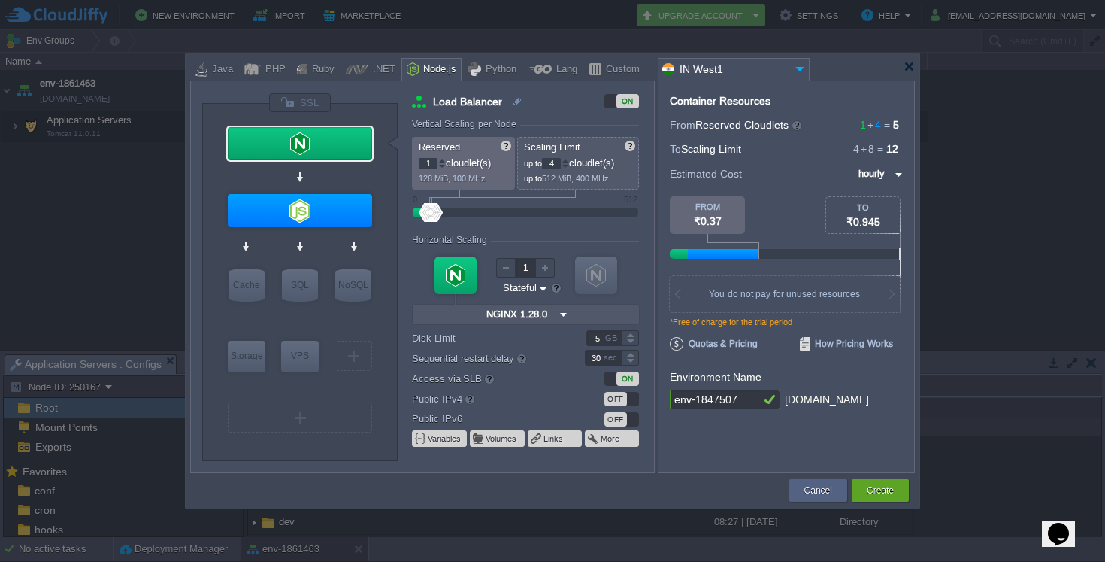
type input "MariaDB 12.0.2"
click at [290, 286] on div "SQL" at bounding box center [300, 284] width 36 height 33
type input "SQL Databases"
type input "4"
type input "6"
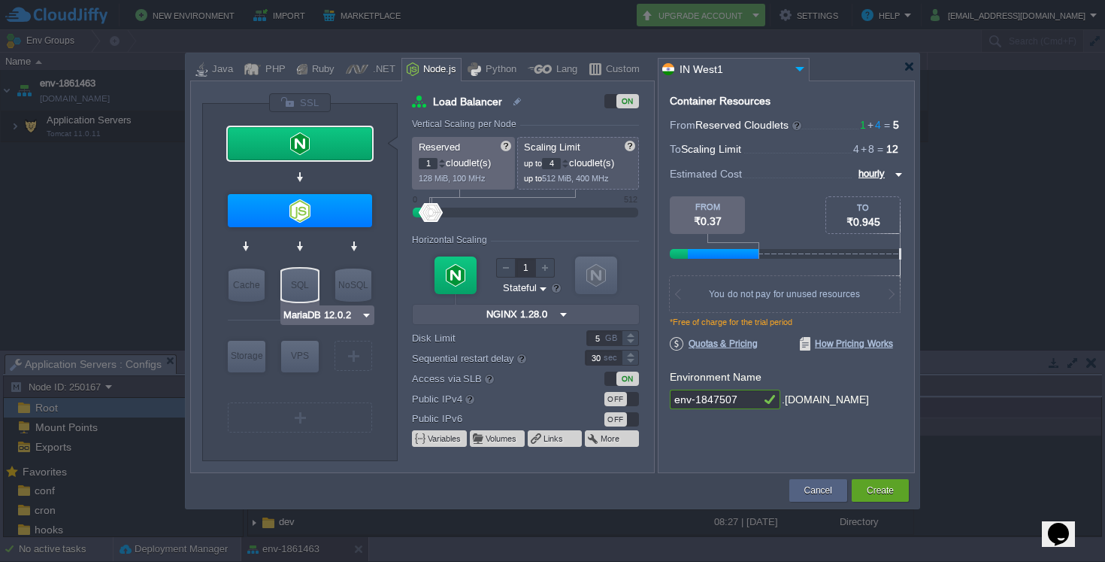
type input "MariaDB 12.0.2"
type input "12.0.2-almalin..."
type input "Stateless"
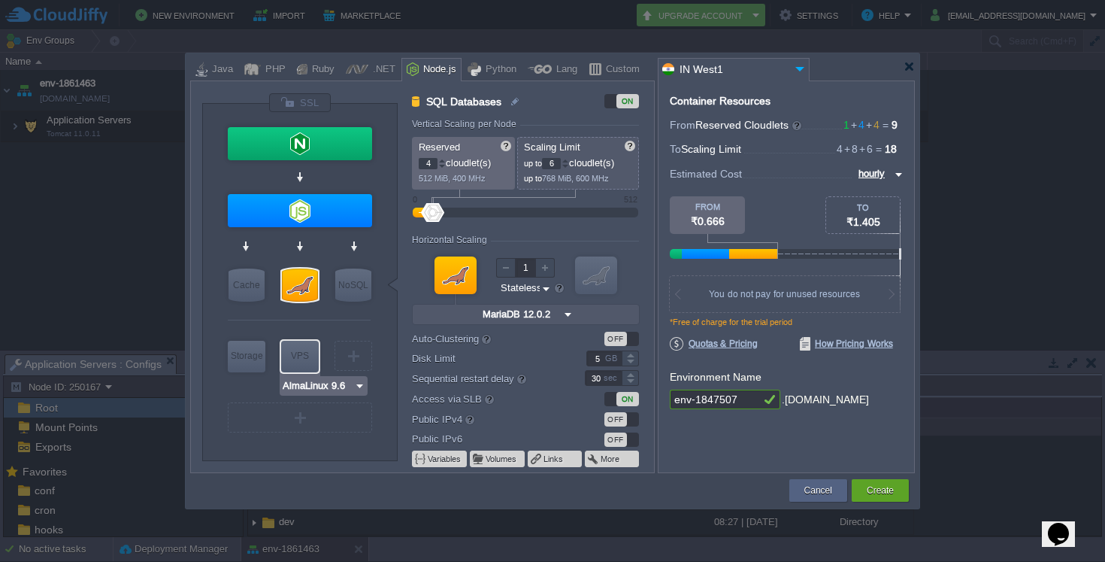
type input "MariaDB 12.0.2"
click at [315, 316] on input "MariaDB 12.0.2" at bounding box center [322, 314] width 78 height 15
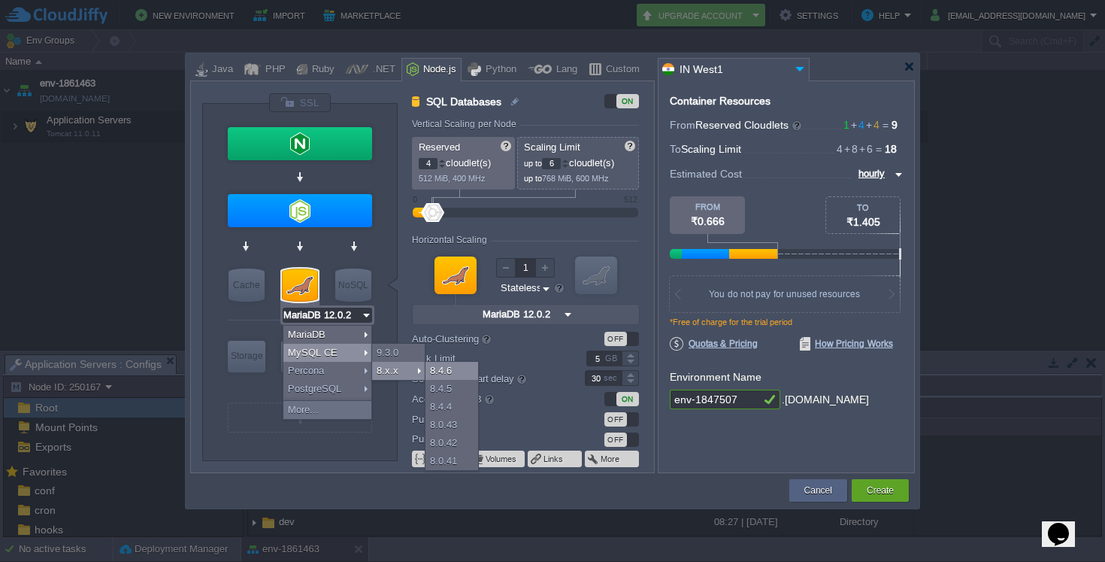
click at [436, 377] on div "8.4.6" at bounding box center [451, 371] width 53 height 18
type input "MySQL CE 8.4.6"
type input "8.4.6-almalinux-9"
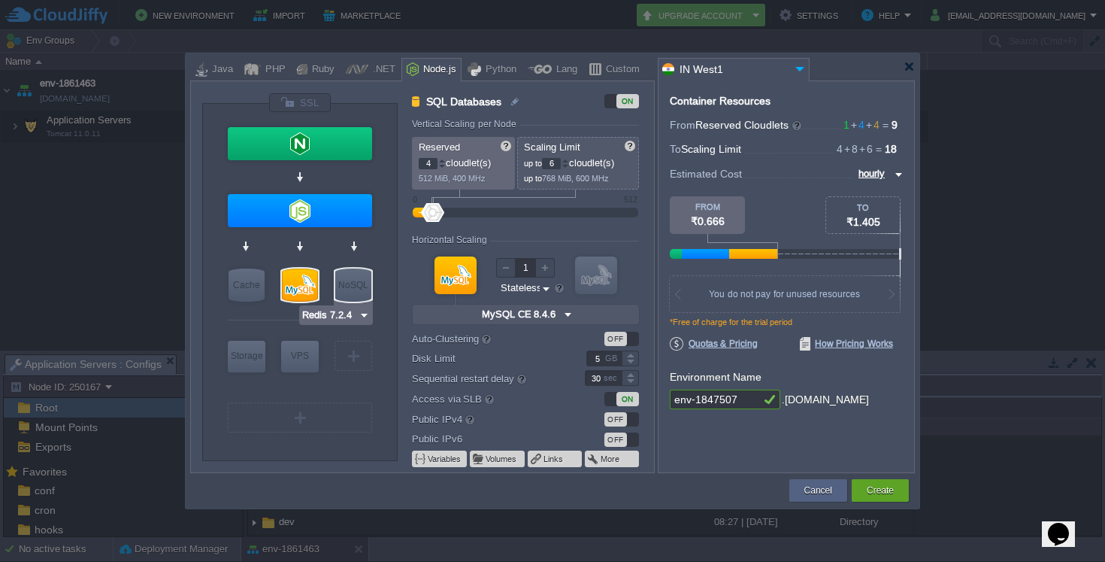
type input "AlmaLinux 9.6"
click at [309, 392] on input "AlmaLinux 9.6" at bounding box center [318, 385] width 72 height 15
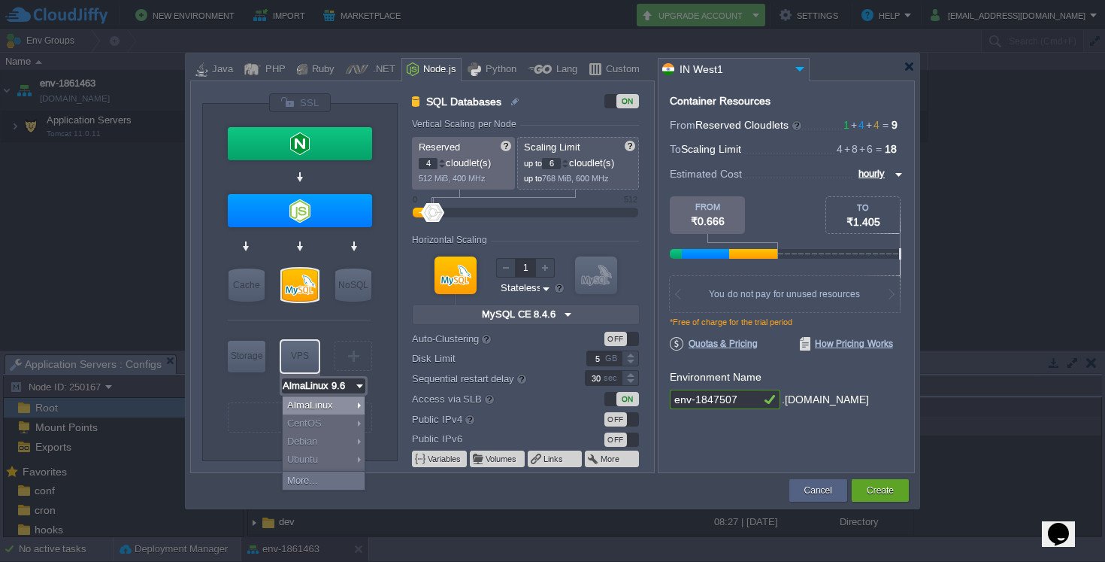
click at [253, 395] on div at bounding box center [299, 386] width 143 height 23
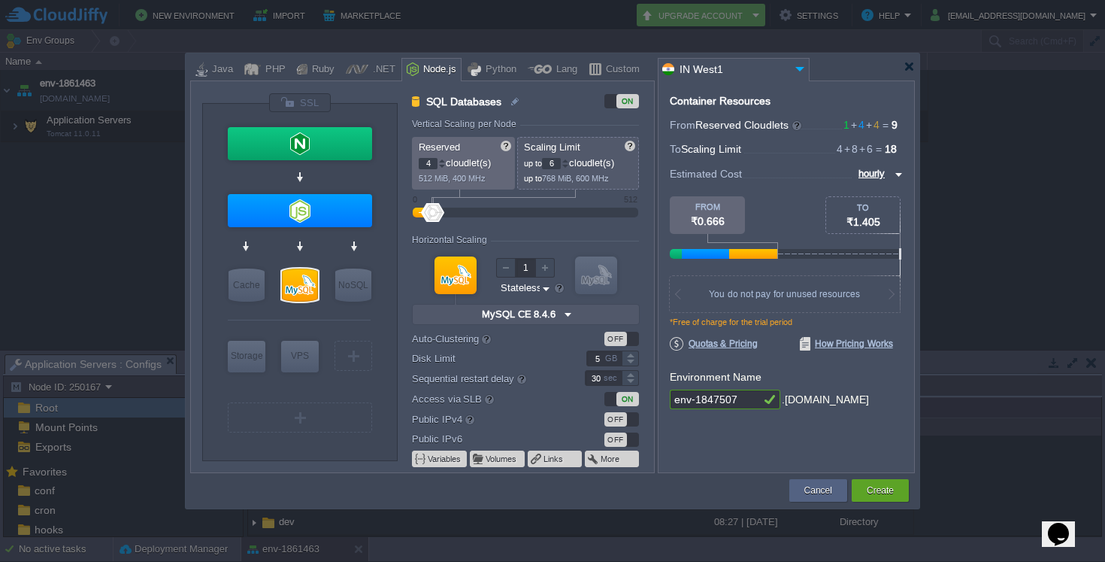
drag, startPoint x: 752, startPoint y: 398, endPoint x: 664, endPoint y: 389, distance: 89.1
click at [664, 389] on div "Container Resources From Reserved Cloudlets 1 + 4 + 4 ... = 9 not added To Scal…" at bounding box center [786, 276] width 257 height 392
click at [745, 405] on input "sawariyasarkar" at bounding box center [715, 399] width 90 height 20
type input "sawariyasarkarmilkcollection"
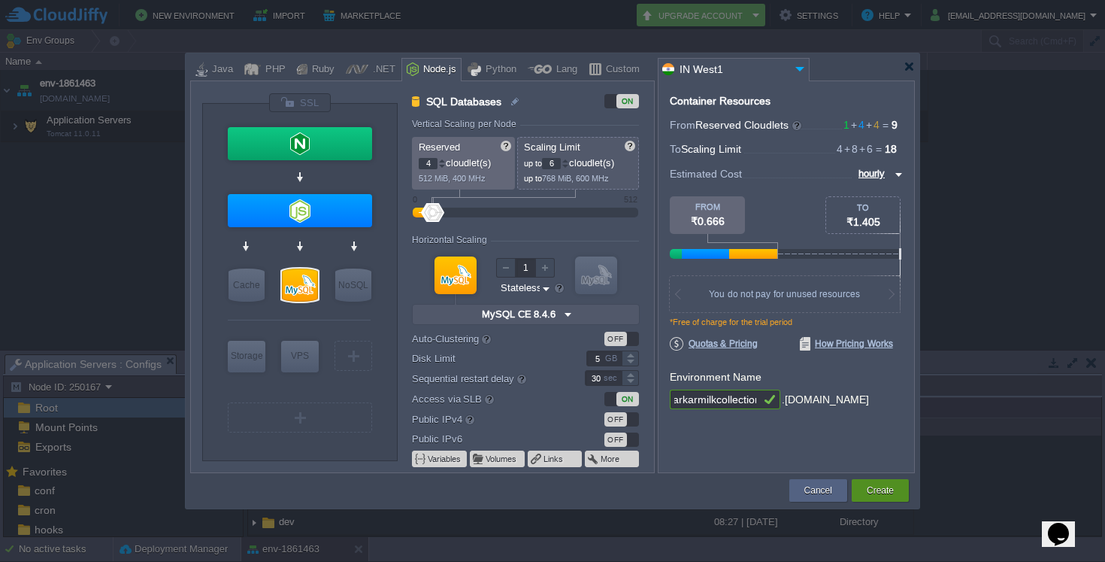
click at [882, 483] on button "Create" at bounding box center [880, 490] width 27 height 15
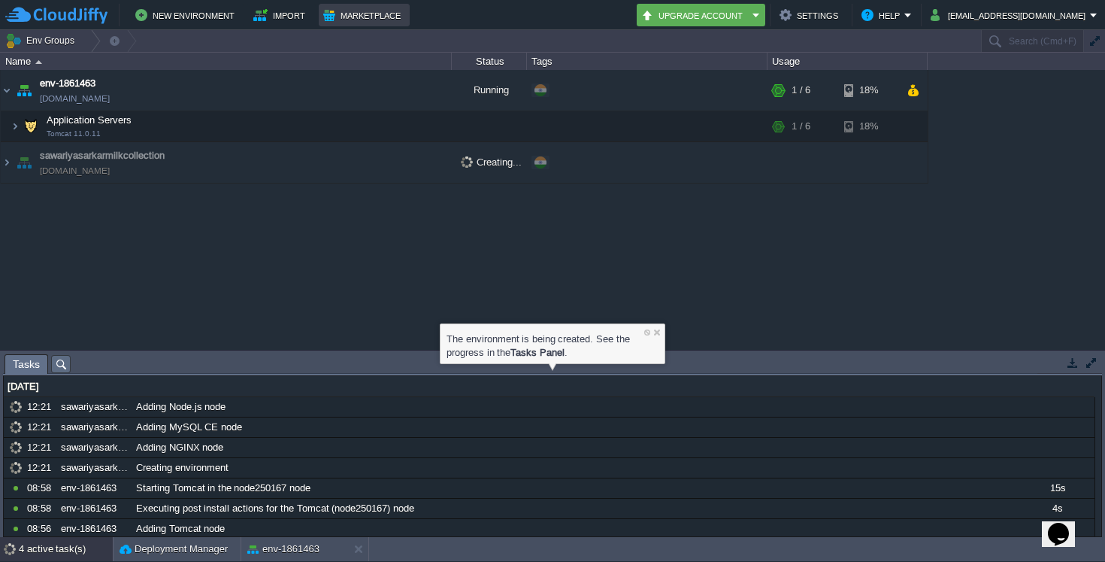
click at [358, 16] on button "Marketplace" at bounding box center [364, 15] width 82 height 18
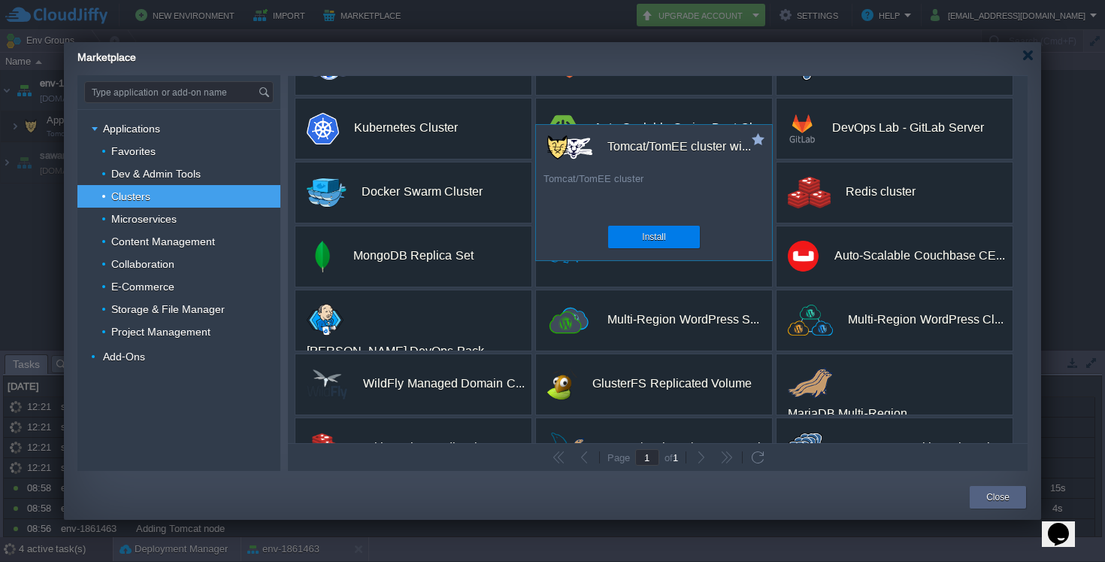
scroll to position [154, 0]
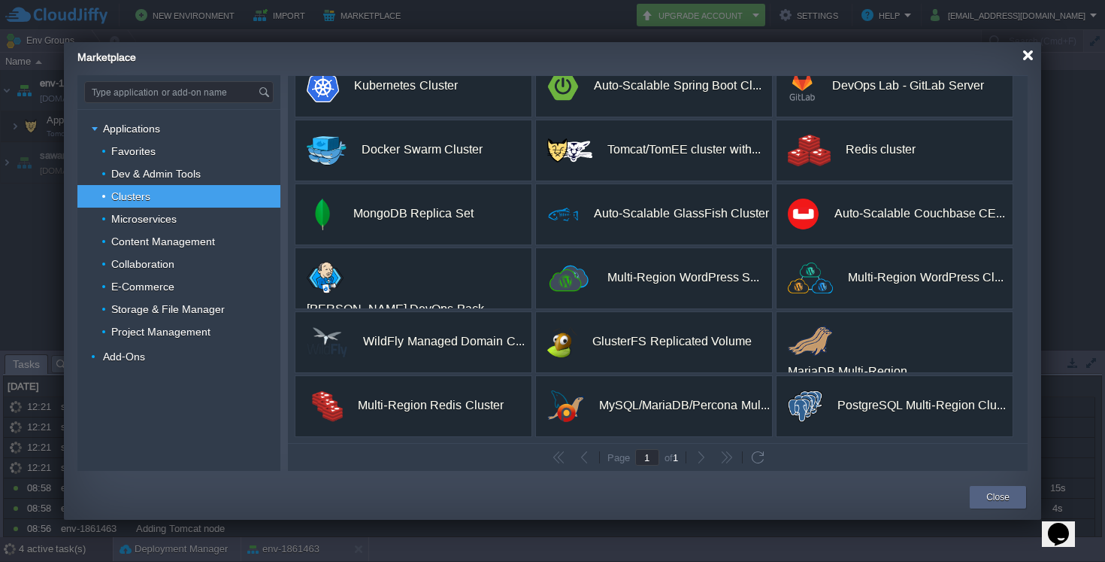
click at [1027, 57] on div at bounding box center [1027, 55] width 11 height 11
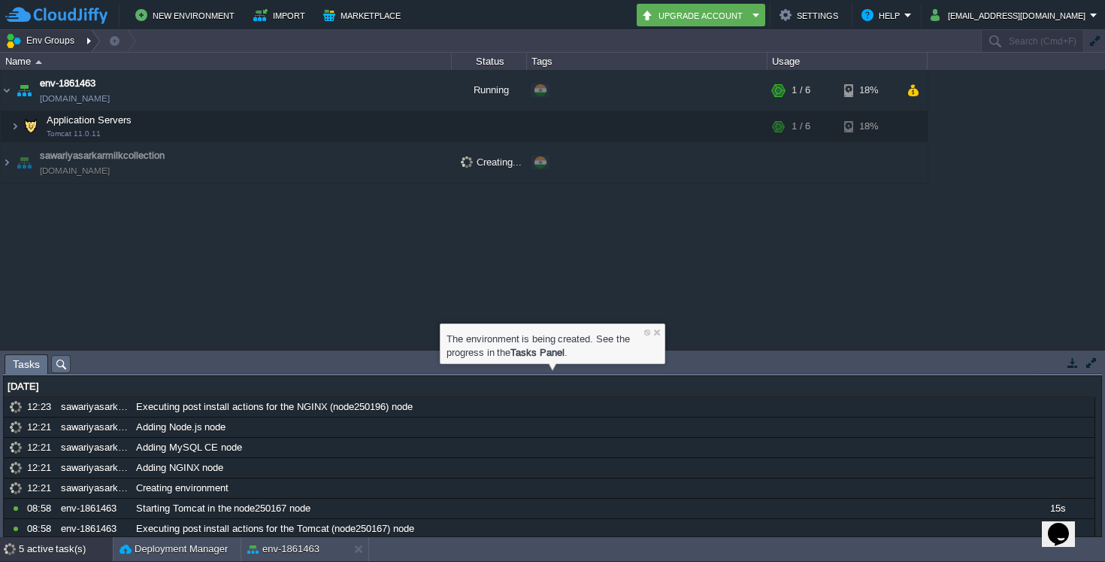
click at [83, 41] on div at bounding box center [90, 41] width 20 height 22
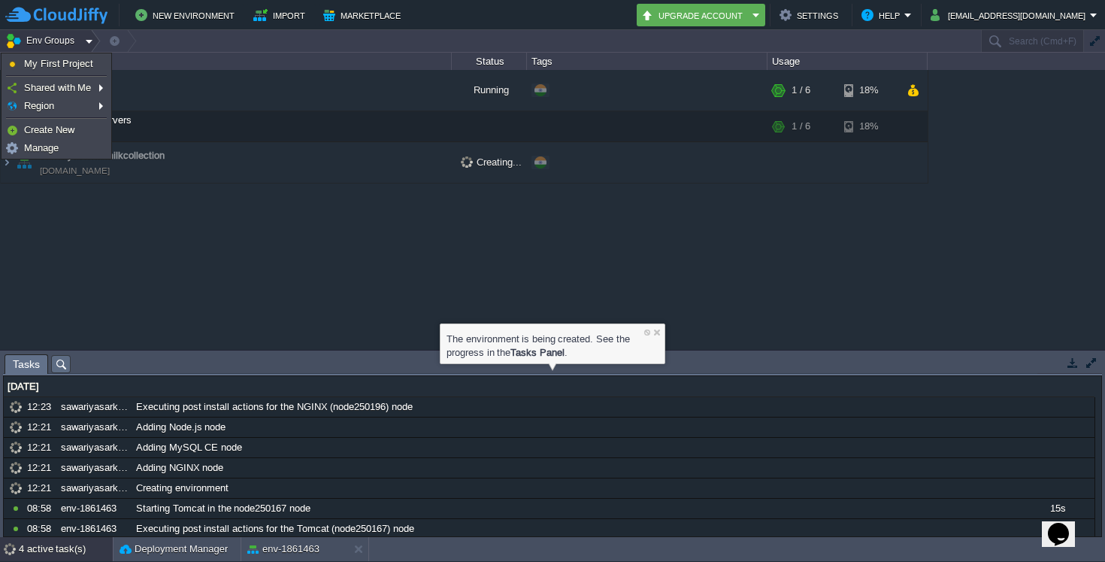
click at [83, 41] on div at bounding box center [90, 41] width 20 height 22
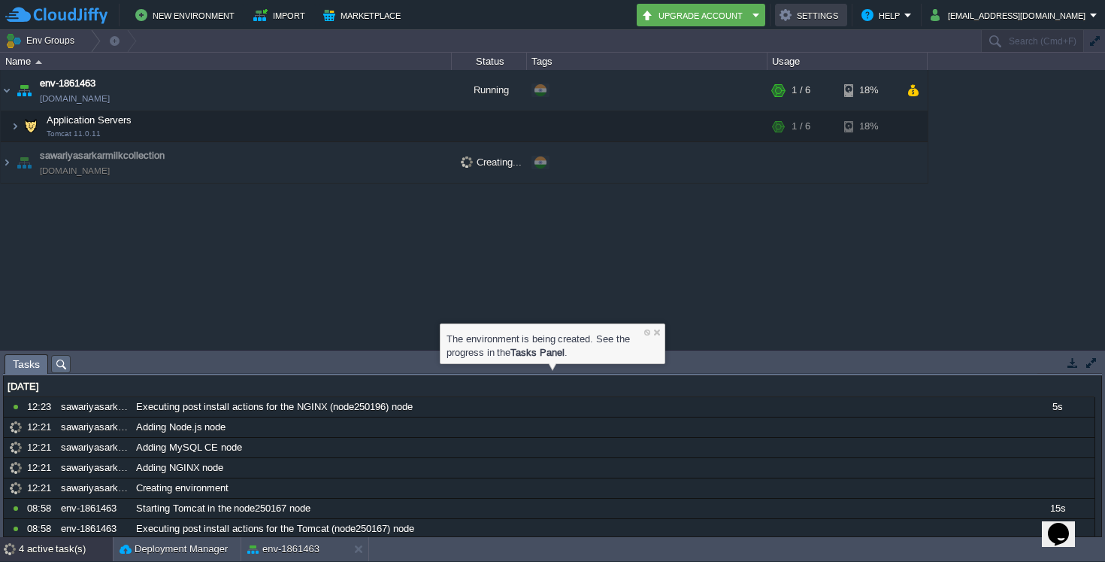
click at [829, 20] on button "Settings" at bounding box center [811, 15] width 63 height 18
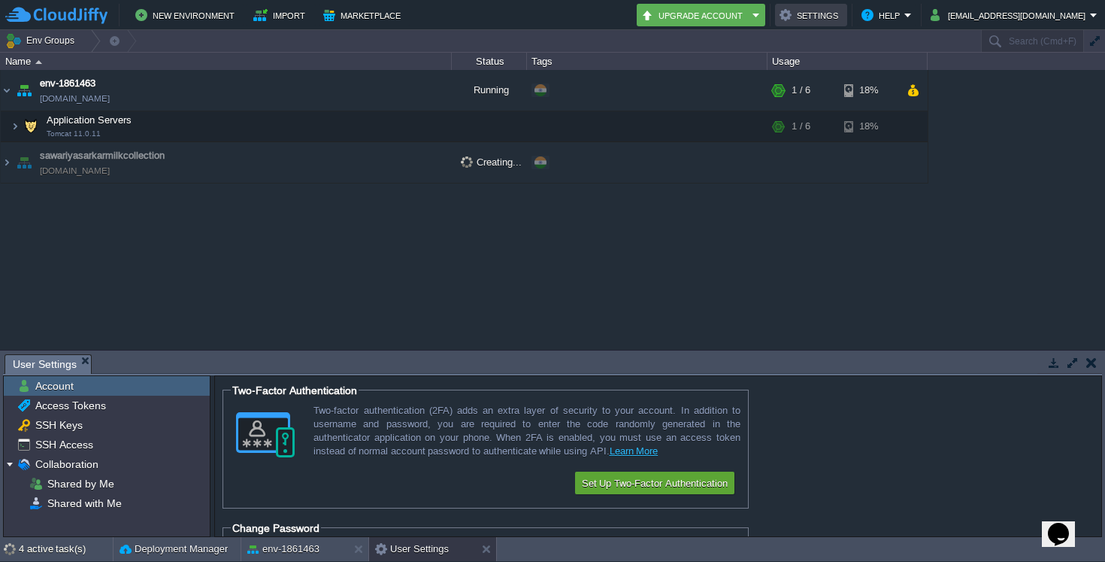
click at [829, 20] on button "Settings" at bounding box center [811, 15] width 63 height 18
click at [1087, 360] on button "button" at bounding box center [1091, 363] width 11 height 14
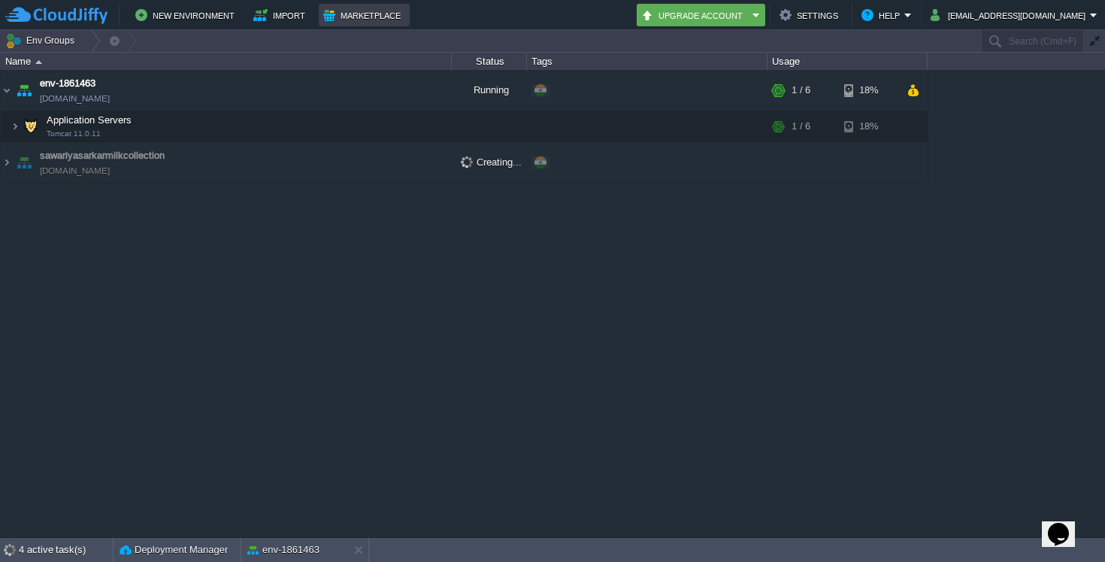
click at [328, 17] on button "Marketplace" at bounding box center [364, 15] width 82 height 18
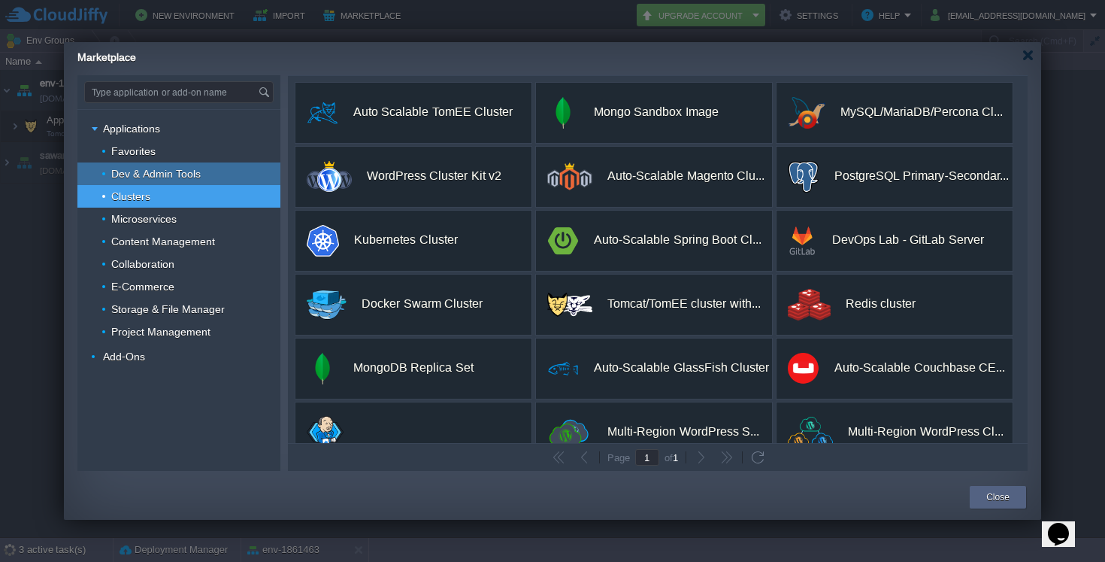
click at [135, 167] on span "Dev & Admin Tools" at bounding box center [156, 174] width 93 height 14
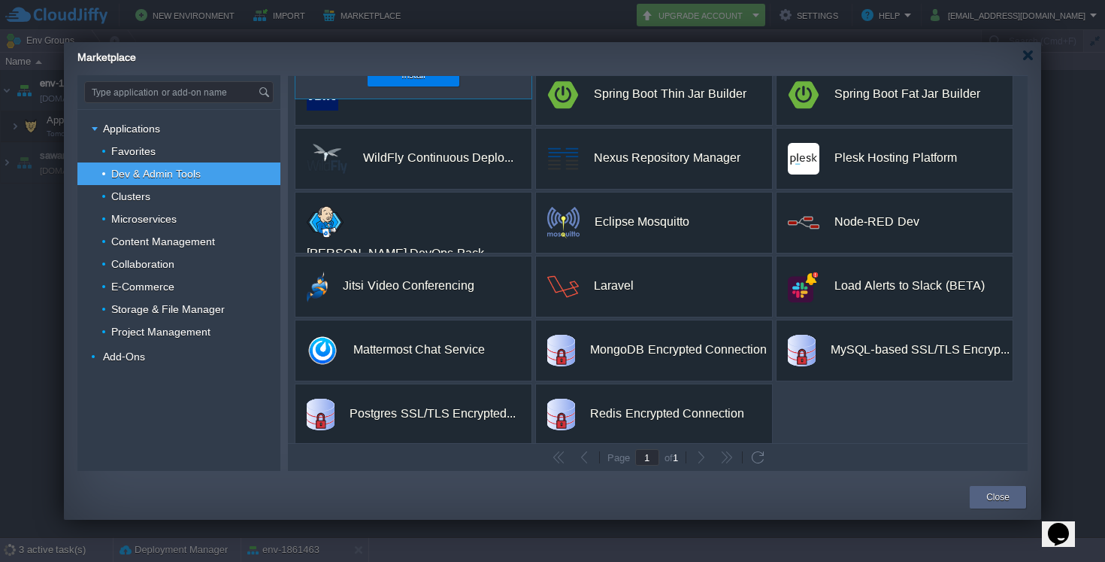
scroll to position [218, 0]
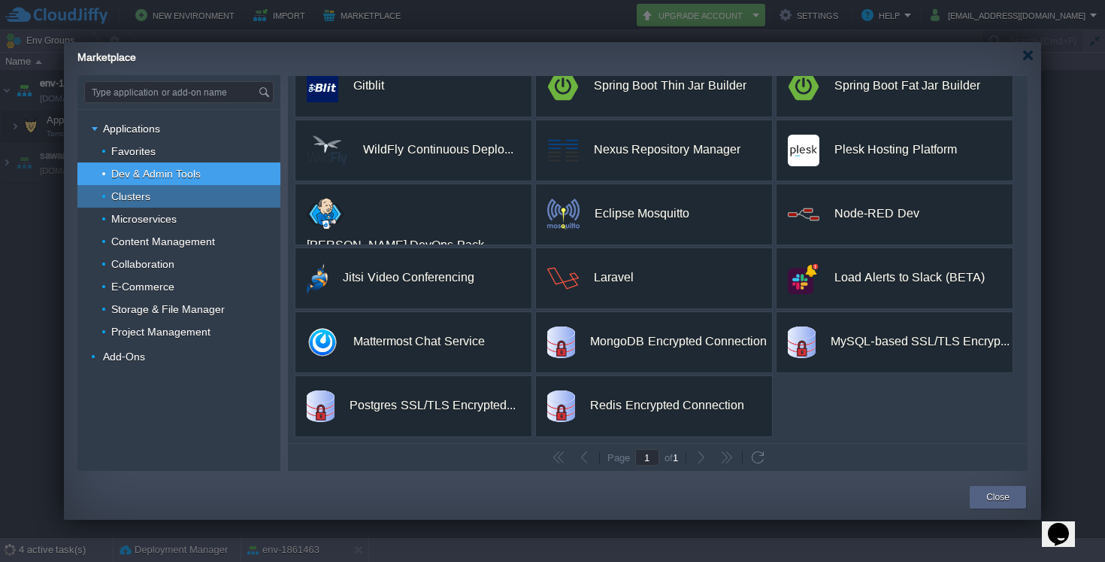
click at [208, 204] on div "Clusters" at bounding box center [178, 196] width 203 height 23
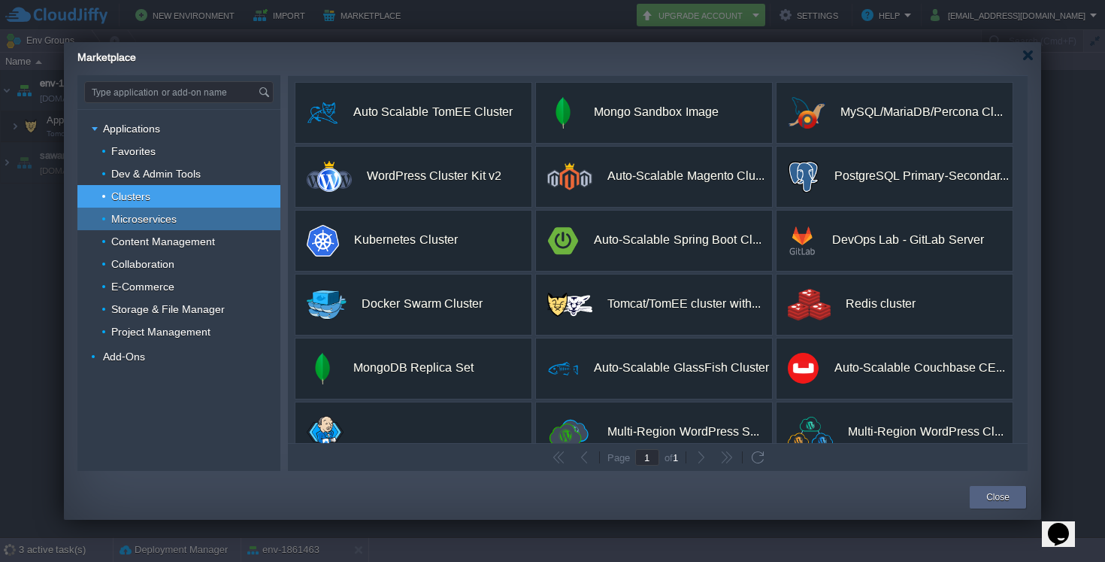
click at [185, 223] on div "Microservices" at bounding box center [178, 218] width 203 height 23
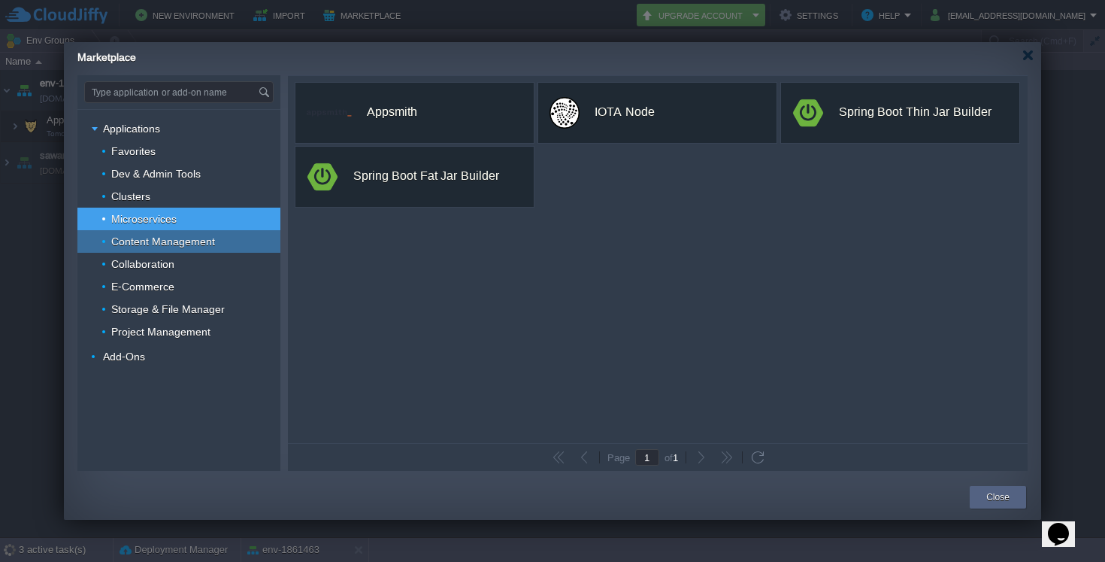
click at [171, 236] on span "Content Management" at bounding box center [163, 242] width 107 height 14
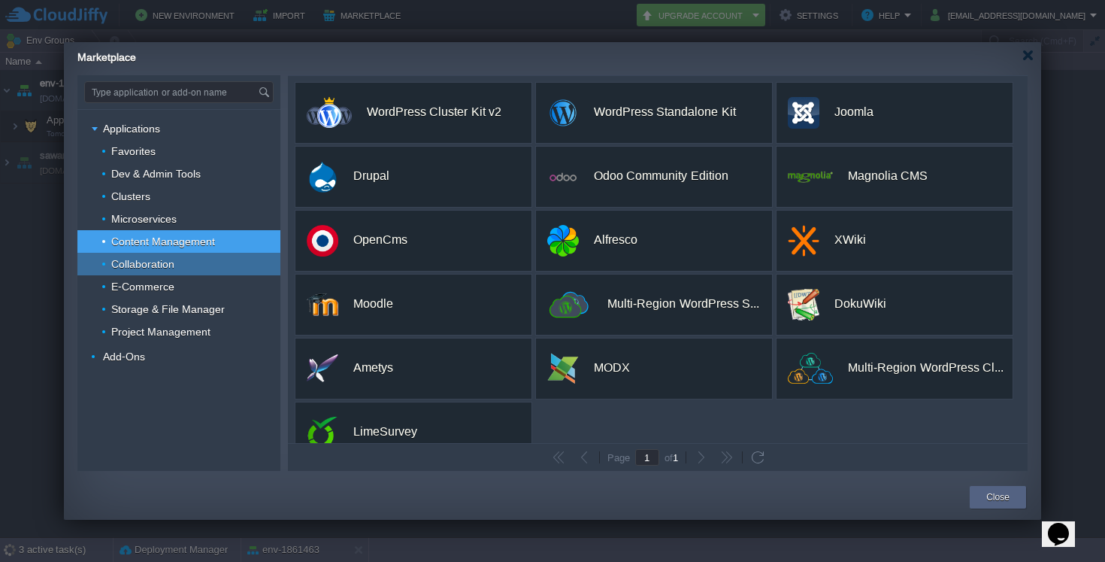
click at [135, 269] on span "Collaboration" at bounding box center [143, 264] width 67 height 14
type input "Type application or add-on name"
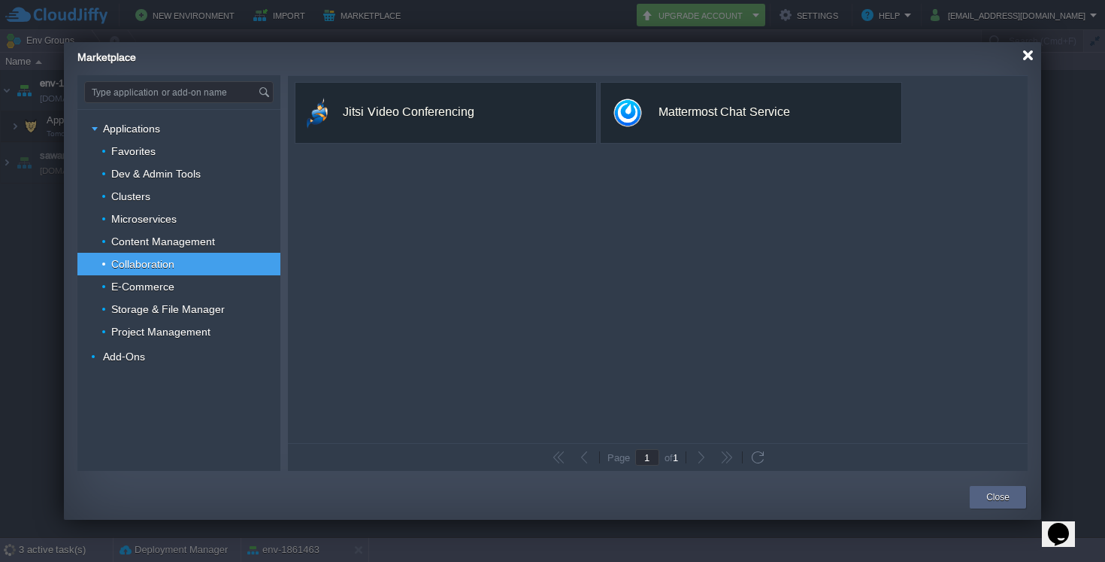
click at [1031, 59] on div at bounding box center [1027, 55] width 11 height 11
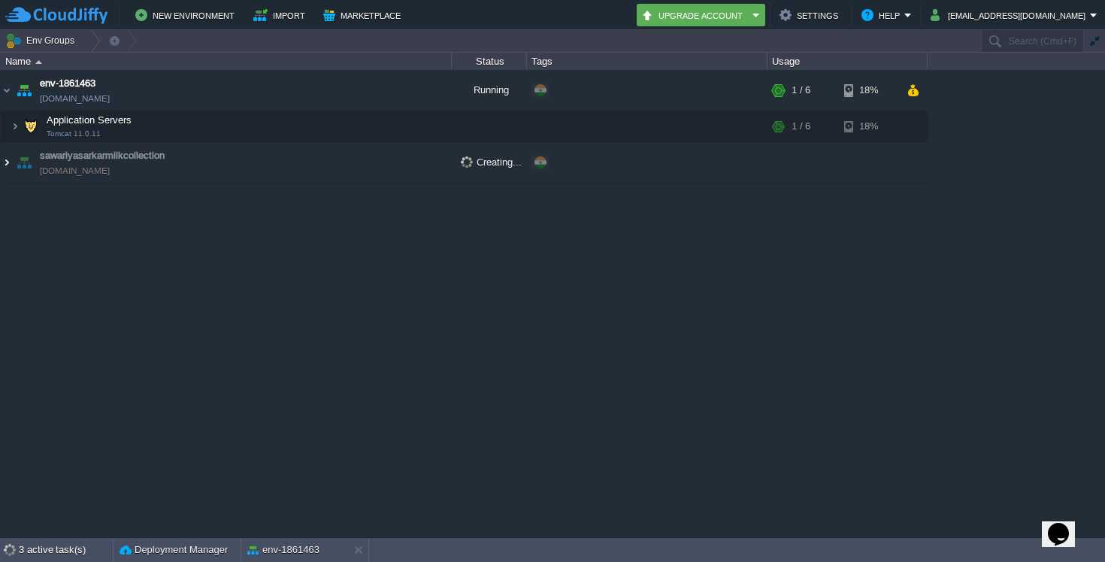
click at [7, 165] on img at bounding box center [7, 162] width 12 height 41
click at [204, 559] on div "Deployment Manager" at bounding box center [177, 549] width 127 height 24
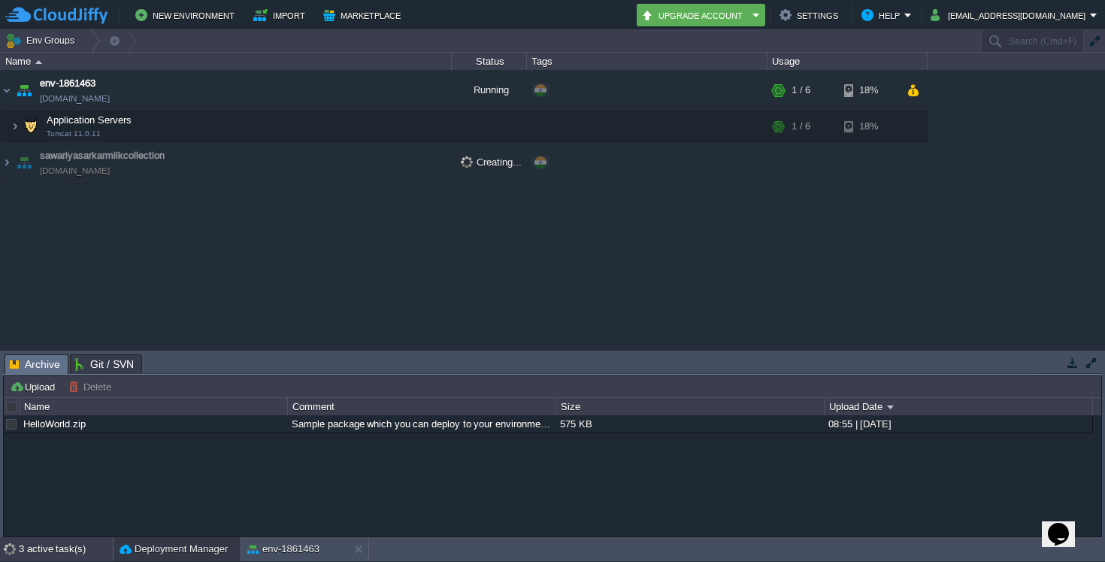
click at [47, 550] on div "3 active task(s)" at bounding box center [66, 549] width 94 height 24
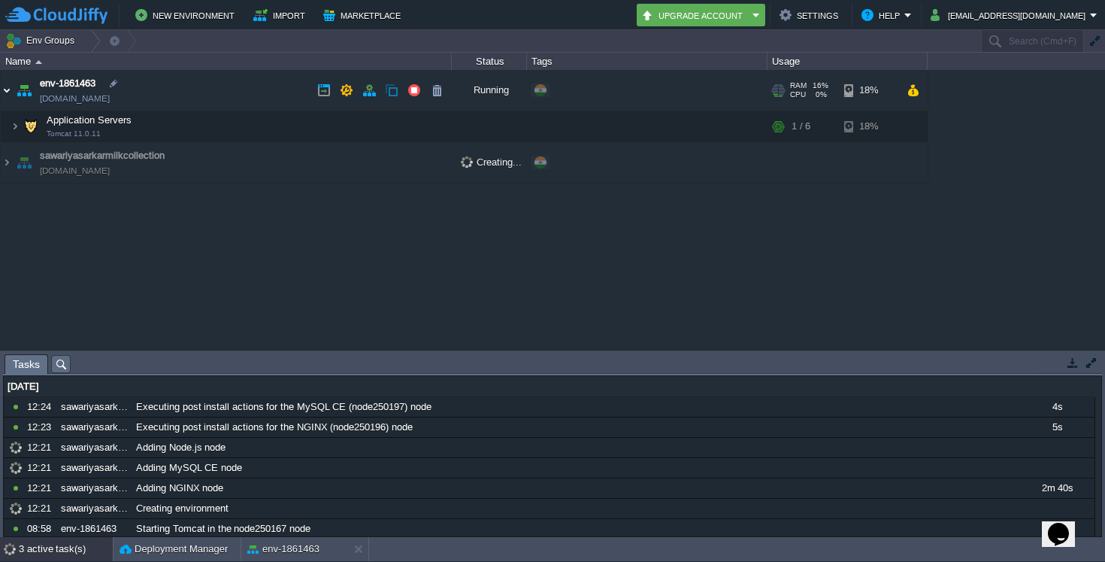
click at [5, 90] on img at bounding box center [7, 90] width 12 height 41
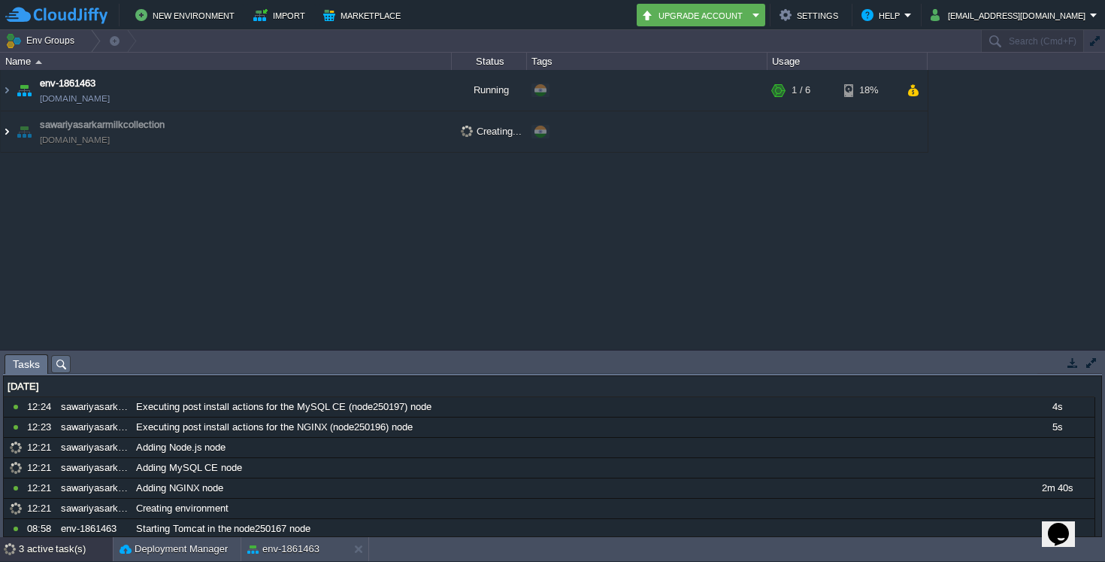
click at [3, 132] on img at bounding box center [7, 131] width 12 height 41
click at [169, 20] on button "New Environment" at bounding box center [187, 15] width 104 height 18
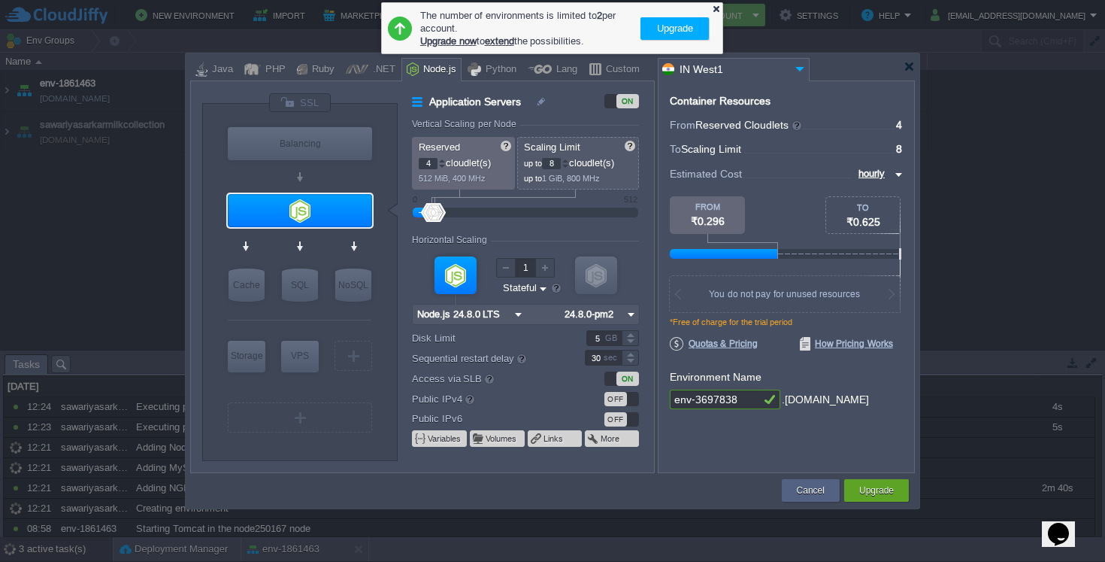
click at [715, 8] on div at bounding box center [716, 9] width 10 height 10
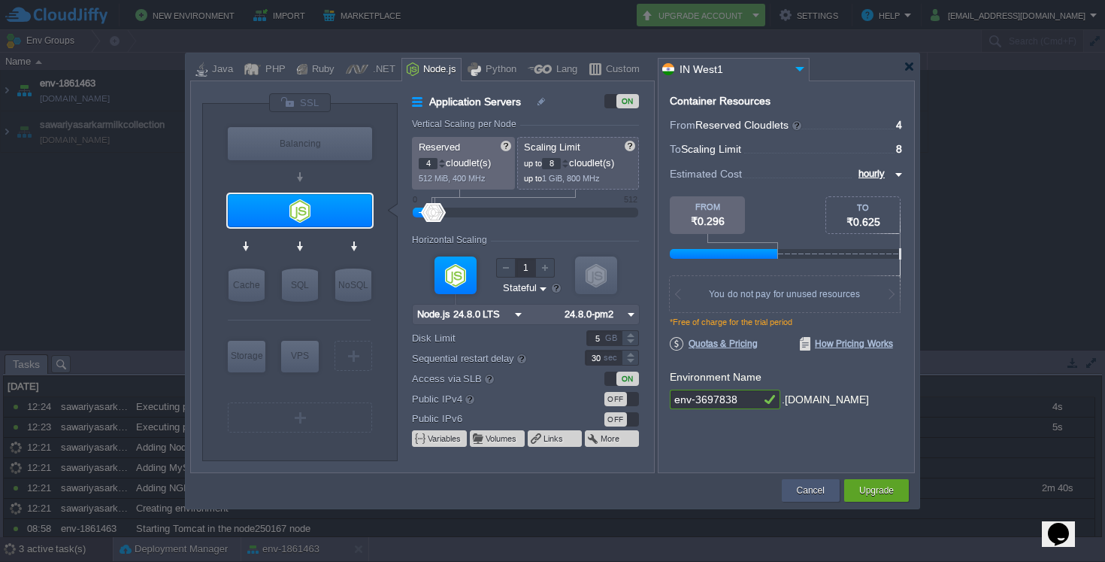
click at [824, 493] on button "Cancel" at bounding box center [811, 490] width 28 height 15
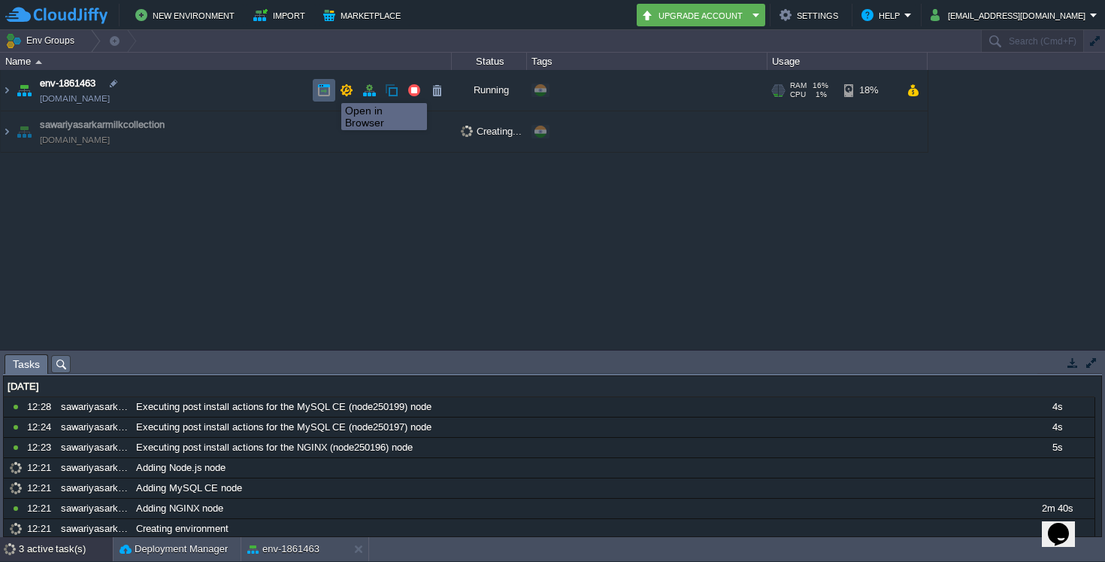
click at [326, 88] on button "button" at bounding box center [324, 90] width 14 height 14
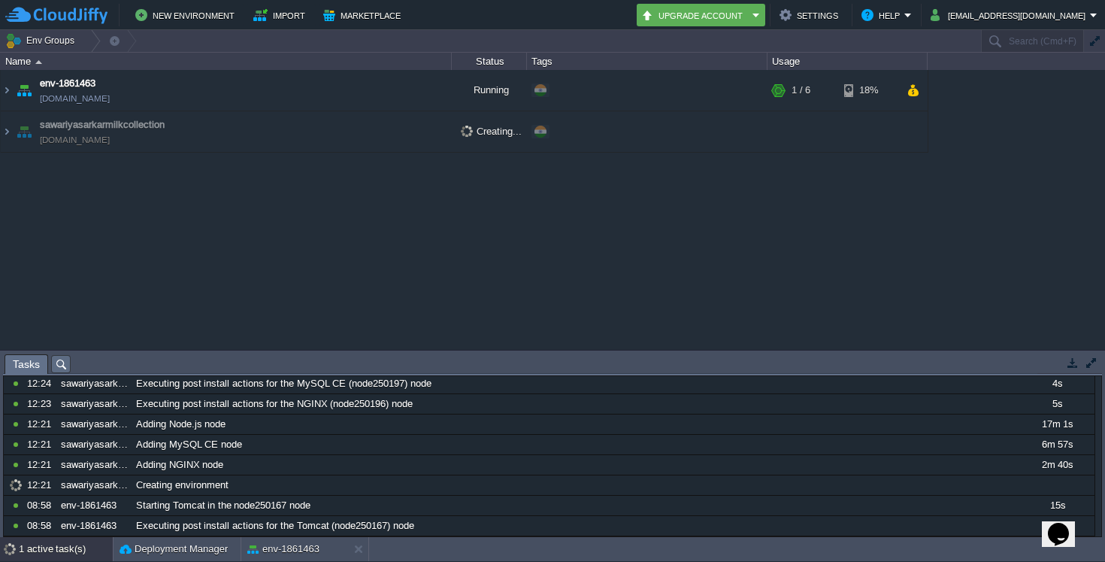
scroll to position [84, 0]
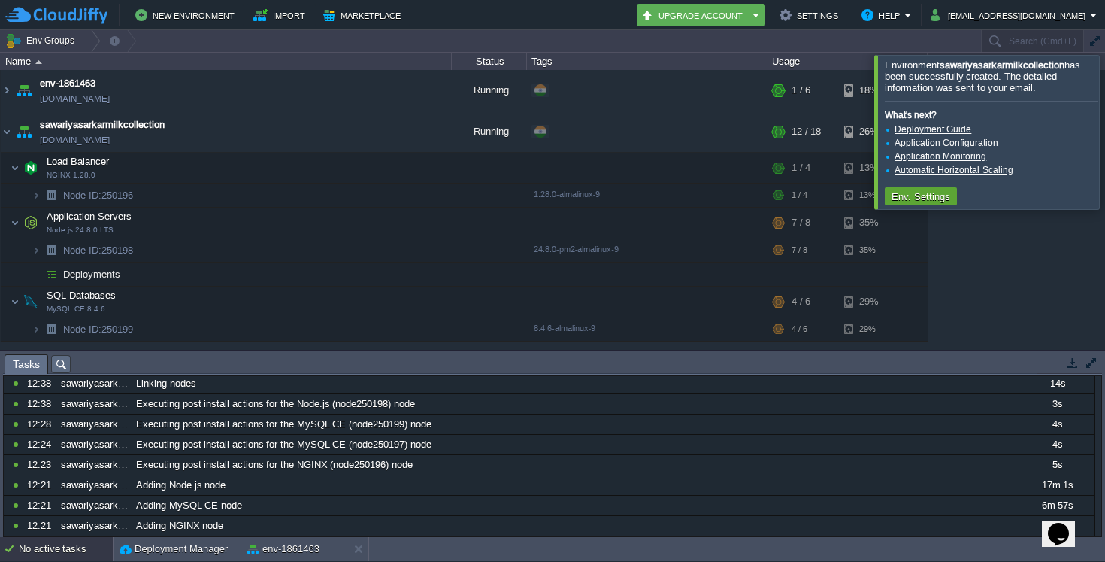
click at [935, 131] on link "Deployment Guide" at bounding box center [933, 129] width 77 height 11
click at [964, 144] on link "Application Configuration" at bounding box center [947, 143] width 104 height 11
click at [934, 156] on link "Application Monitoring" at bounding box center [941, 156] width 92 height 11
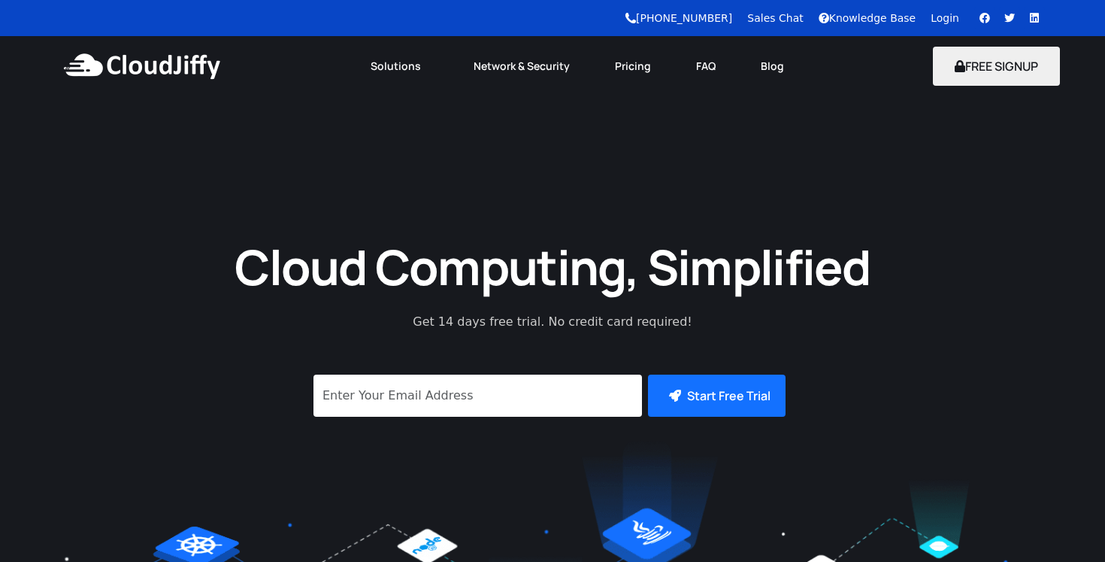
scroll to position [26, 0]
